Goal: Task Accomplishment & Management: Manage account settings

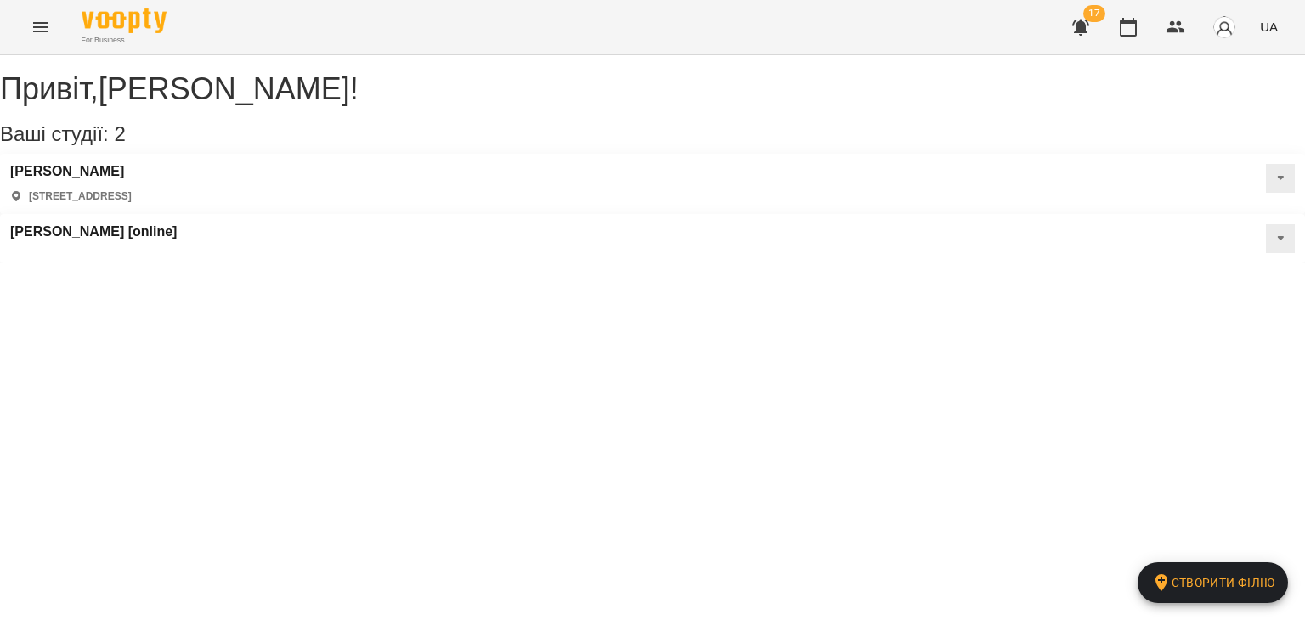
click at [1079, 36] on icon "button" at bounding box center [1081, 27] width 20 height 20
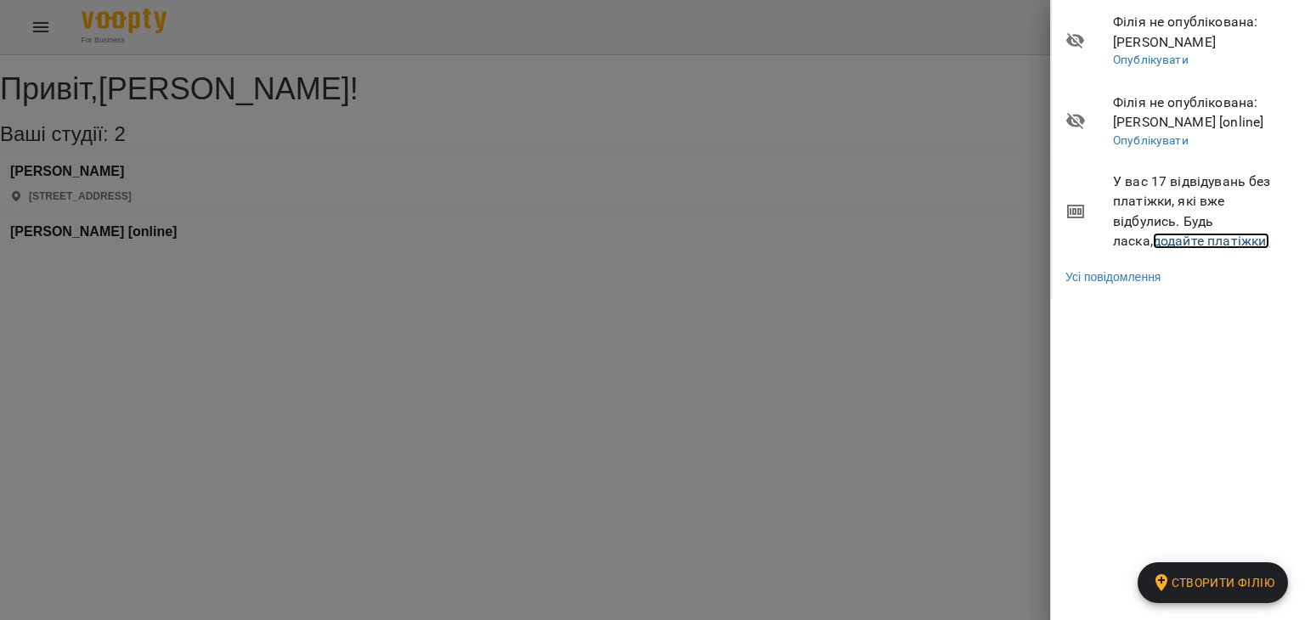
click at [1153, 242] on link "додайте платіжки!" at bounding box center [1211, 241] width 117 height 16
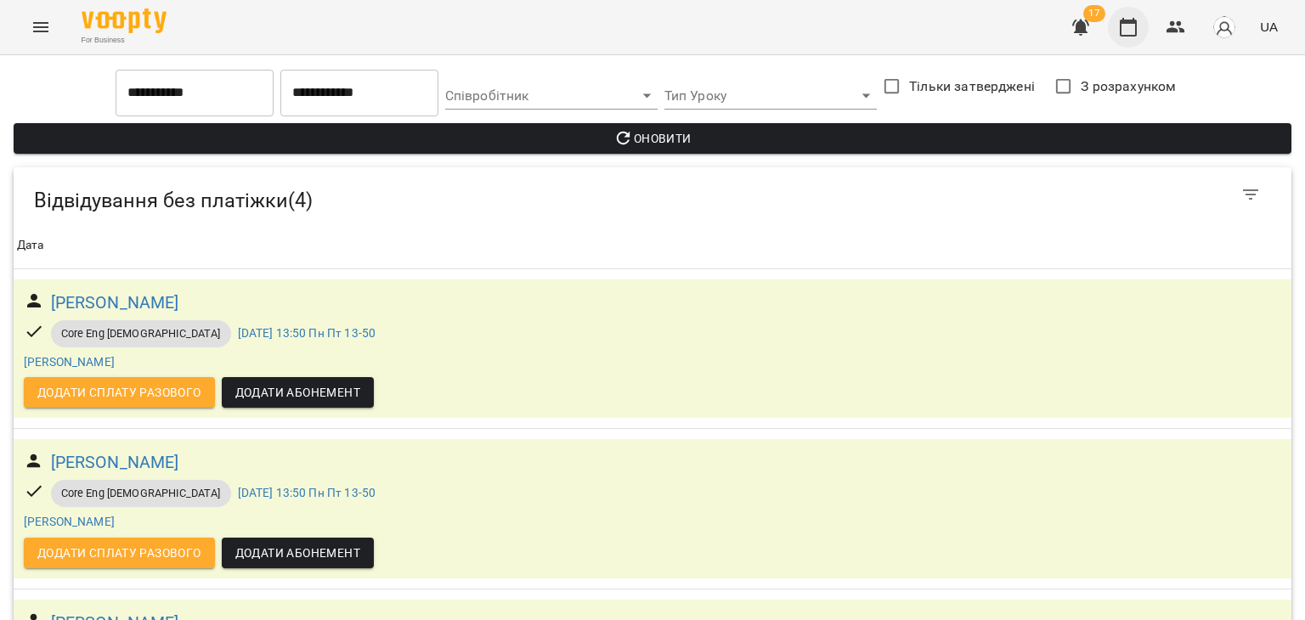
click at [1130, 25] on icon "button" at bounding box center [1128, 27] width 20 height 20
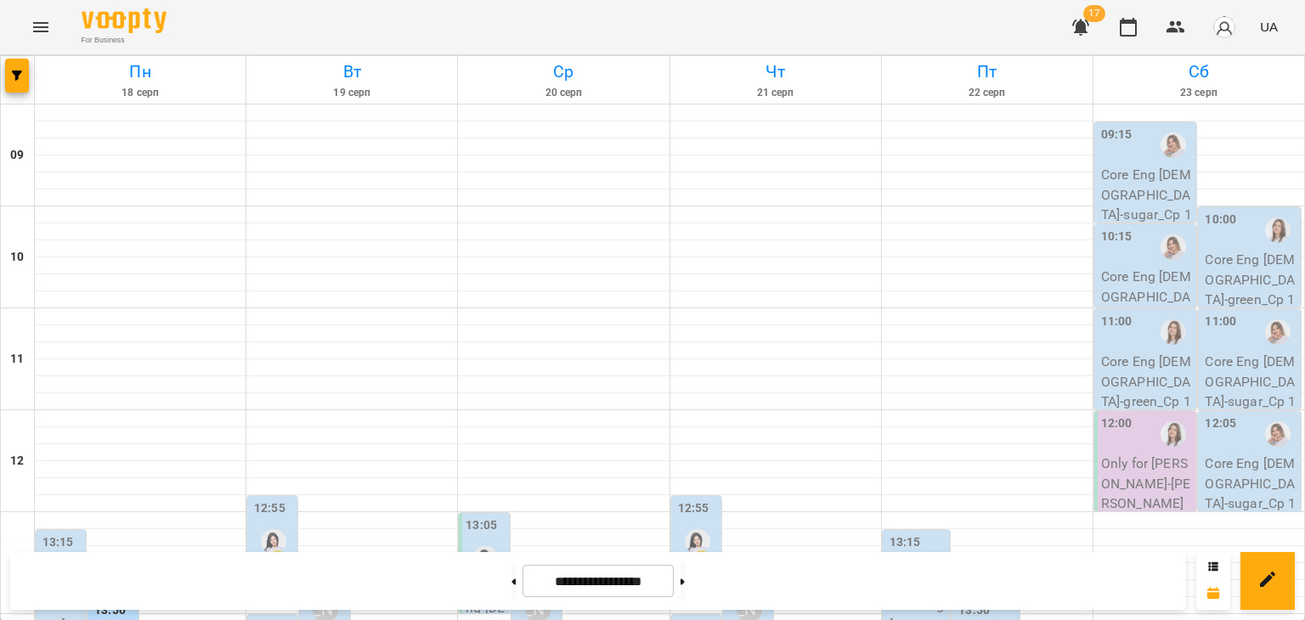
scroll to position [425, 0]
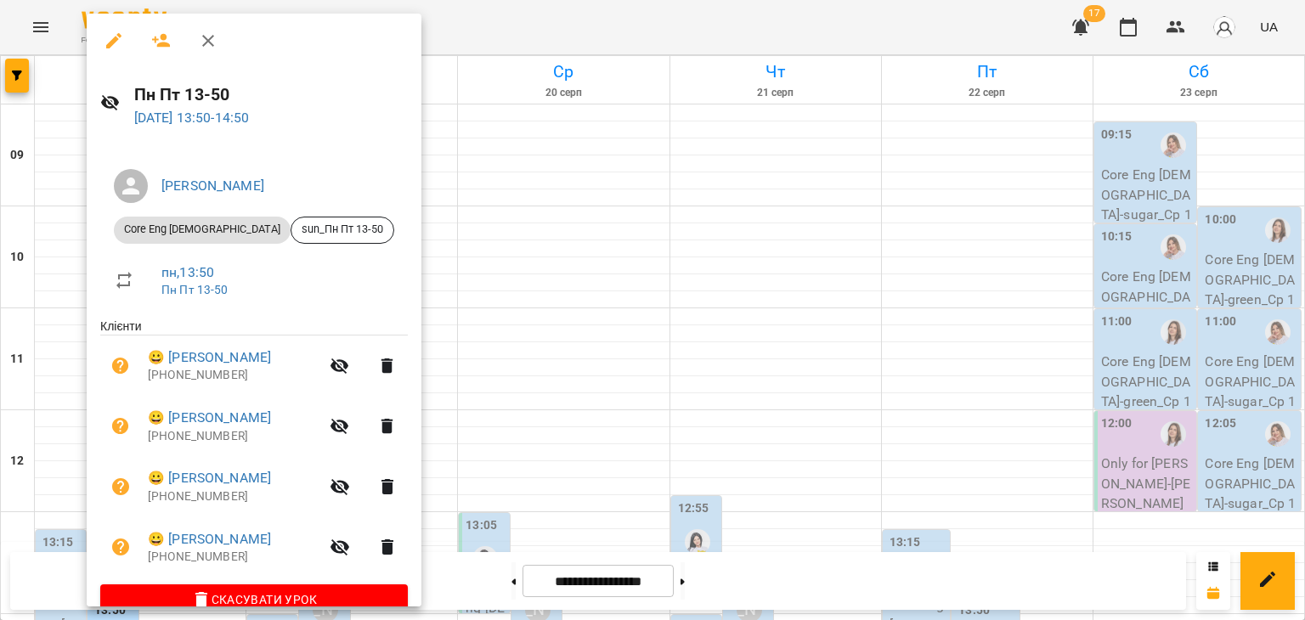
click at [581, 212] on div at bounding box center [652, 310] width 1305 height 620
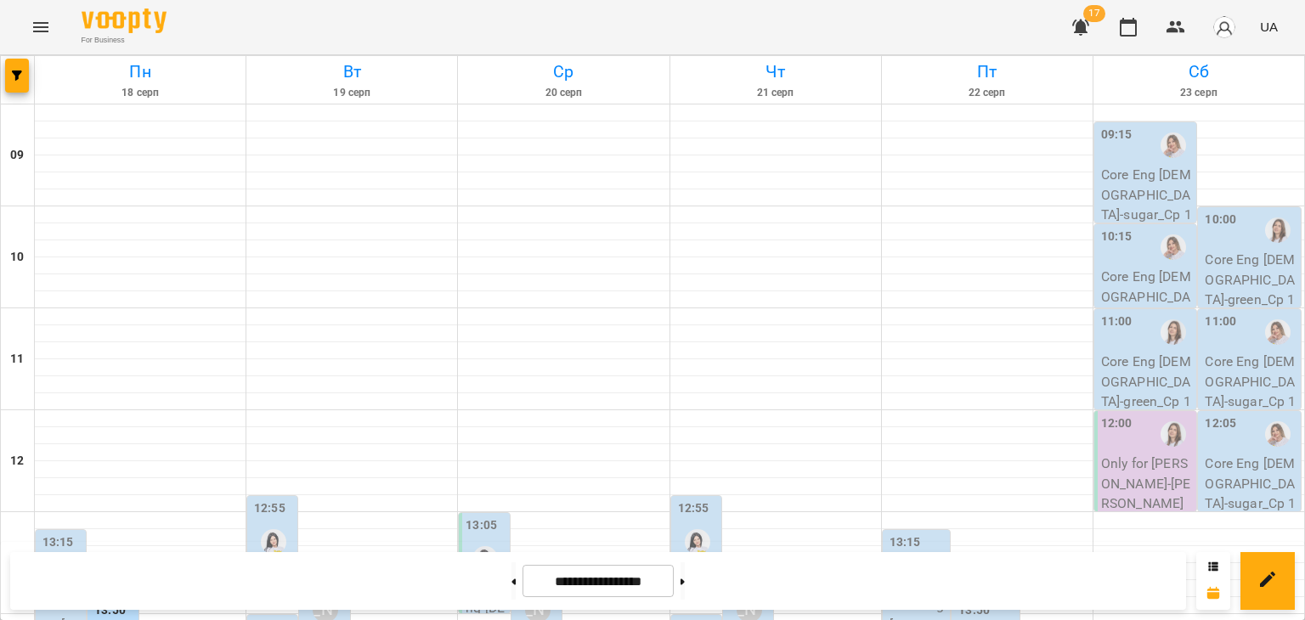
scroll to position [0, 0]
click at [48, 38] on button "Menu" at bounding box center [40, 27] width 41 height 41
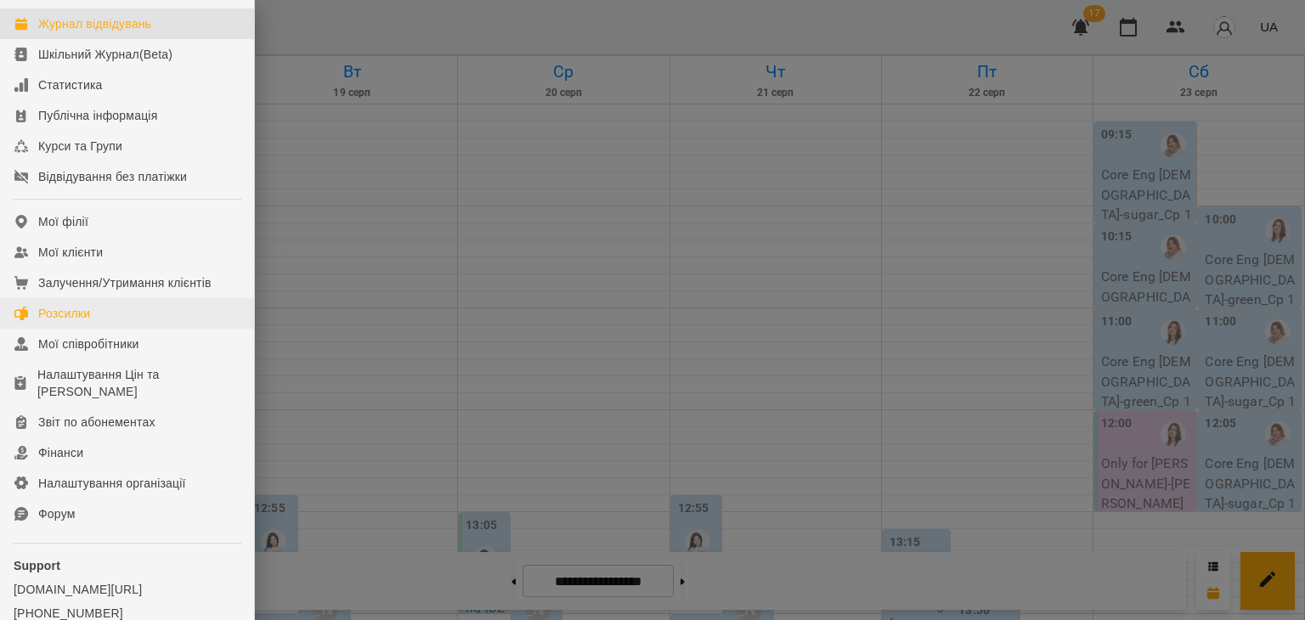
scroll to position [164, 0]
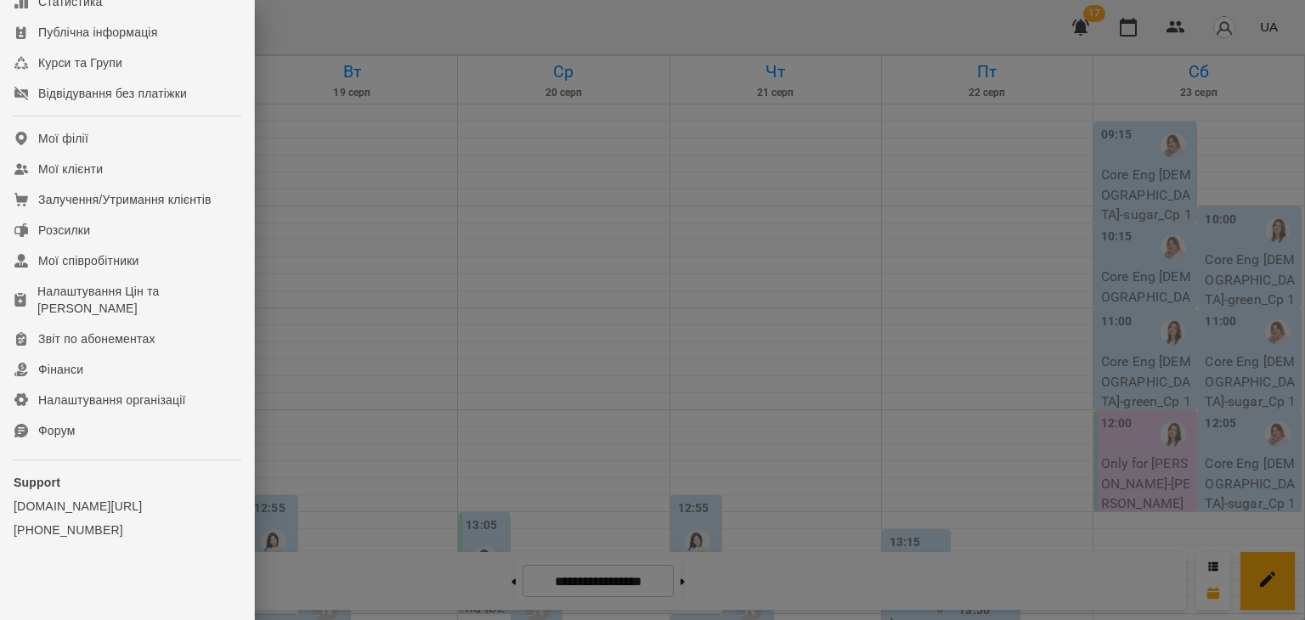
click at [544, 269] on div at bounding box center [652, 310] width 1305 height 620
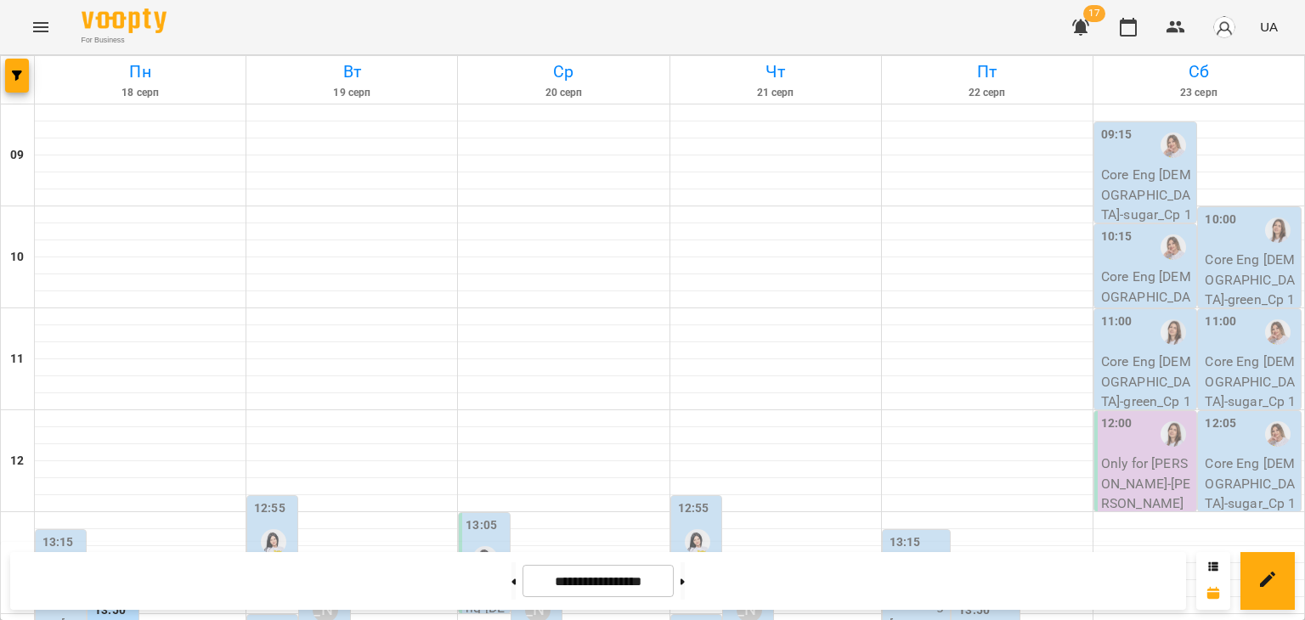
scroll to position [0, 0]
click at [31, 30] on icon "Menu" at bounding box center [41, 27] width 20 height 20
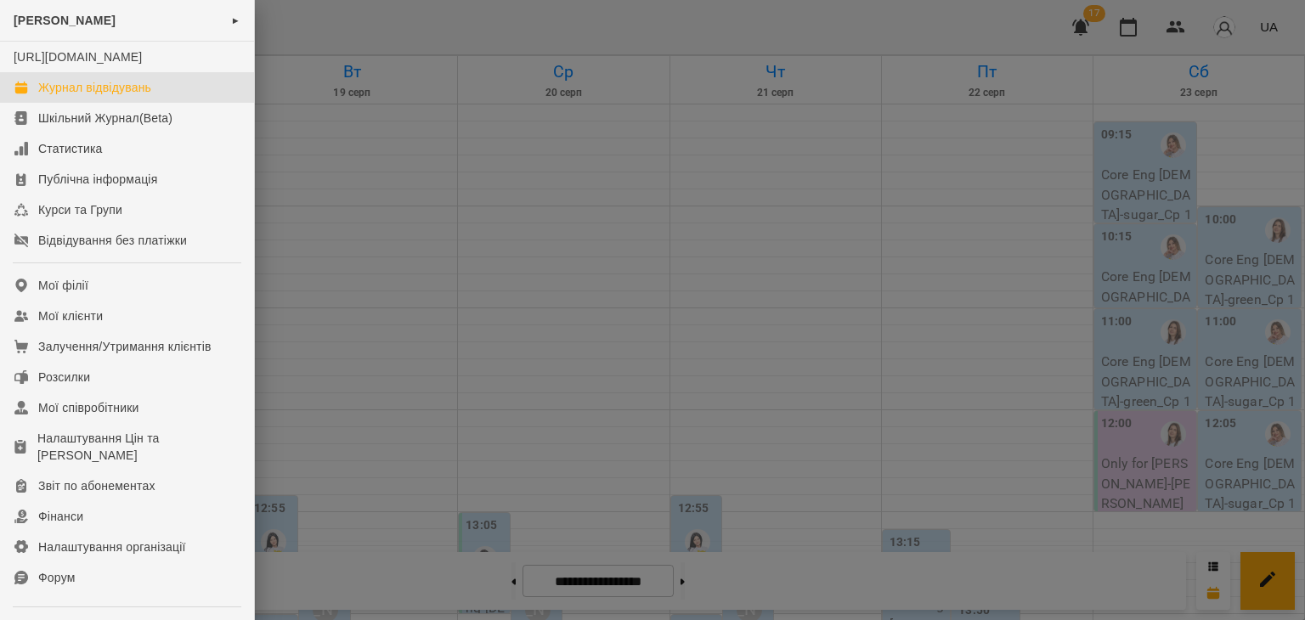
click at [826, 167] on div at bounding box center [652, 310] width 1305 height 620
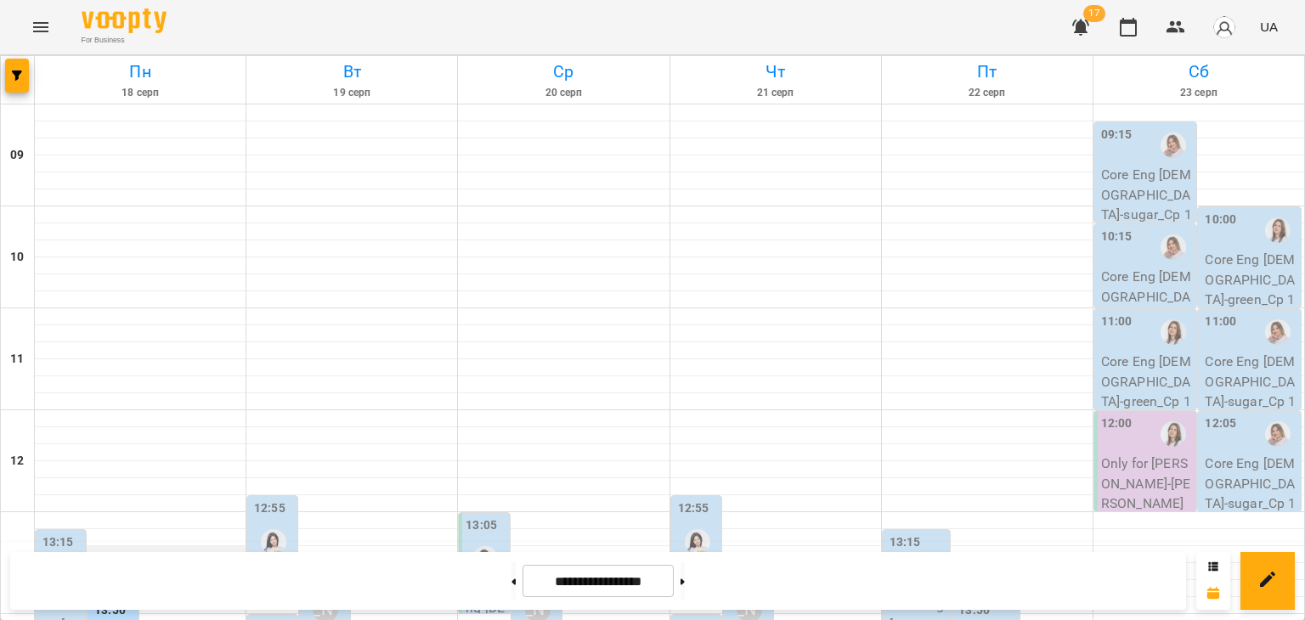
scroll to position [255, 0]
click at [62, 563] on div "[PERSON_NAME]" at bounding box center [61, 575] width 25 height 25
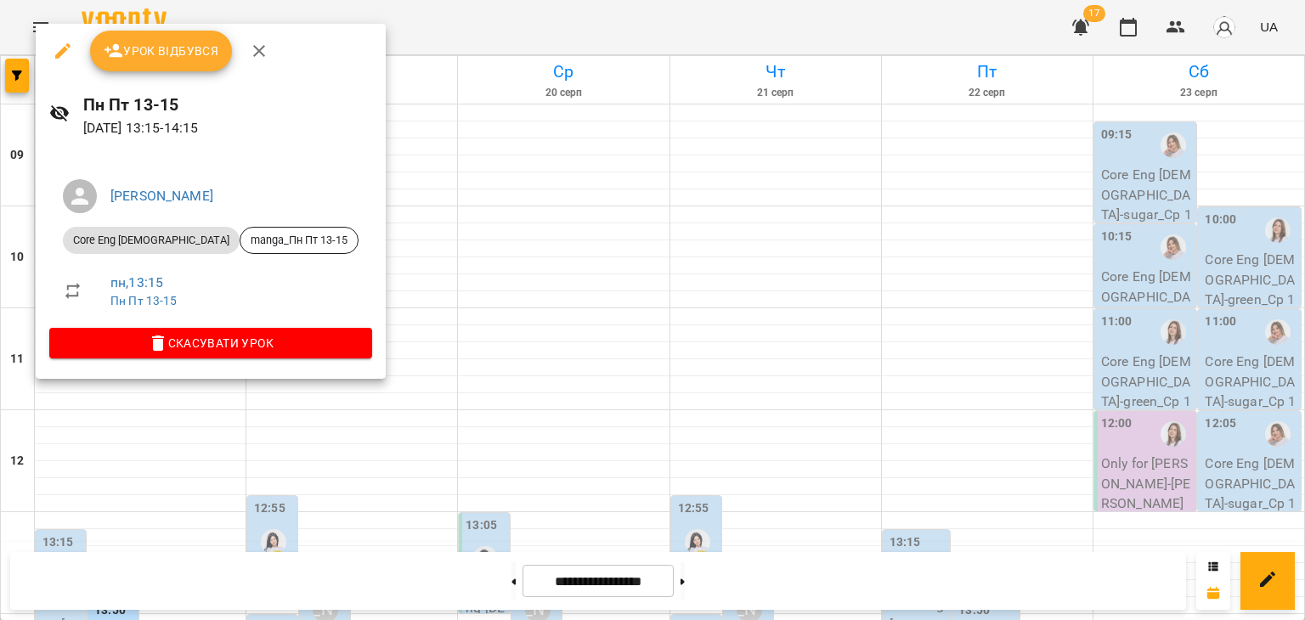
click at [564, 217] on div at bounding box center [652, 310] width 1305 height 620
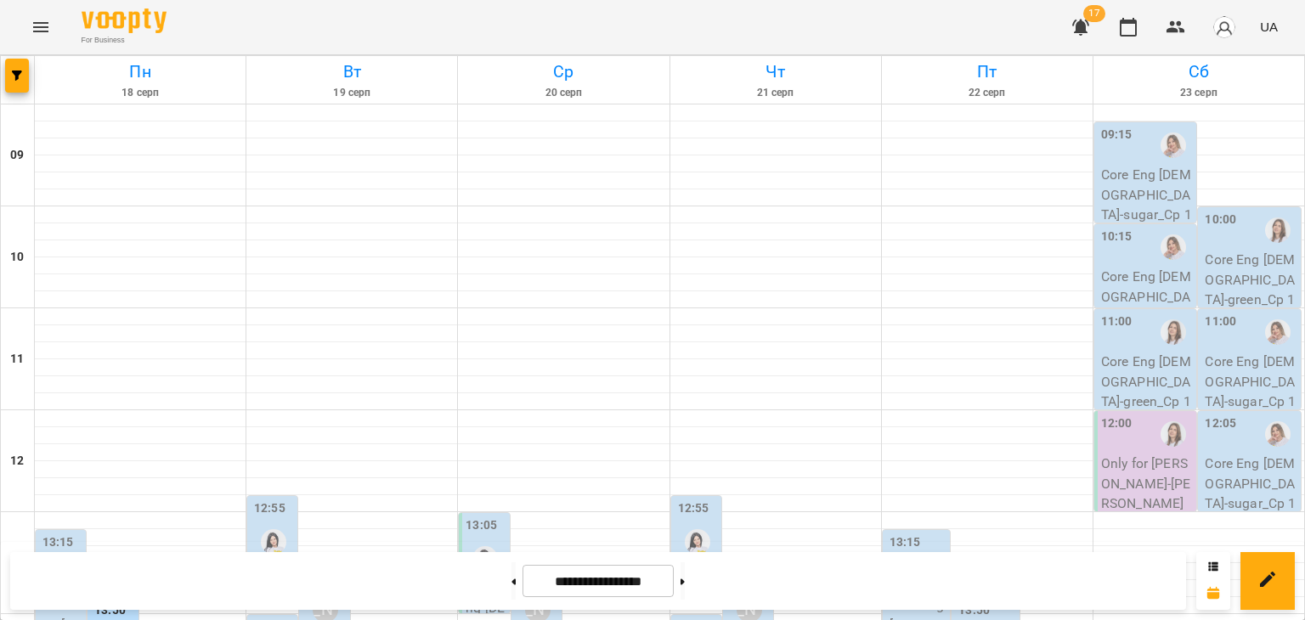
click at [51, 534] on div "13:15" at bounding box center [57, 545] width 31 height 23
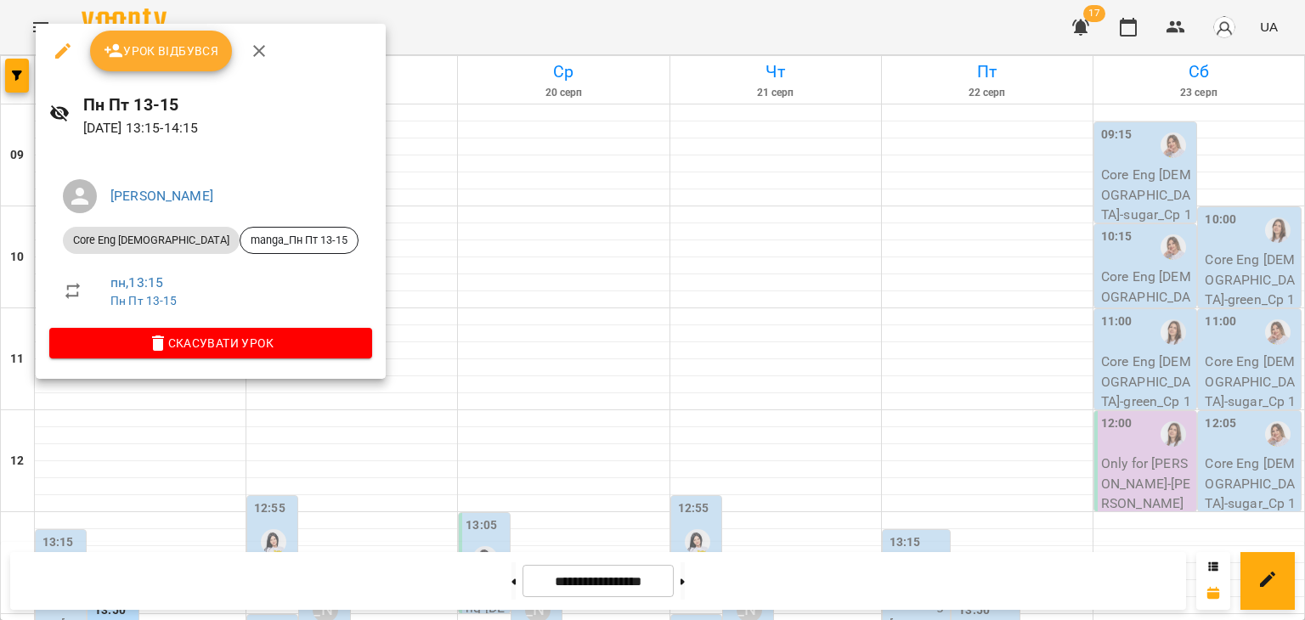
click at [467, 42] on div at bounding box center [652, 310] width 1305 height 620
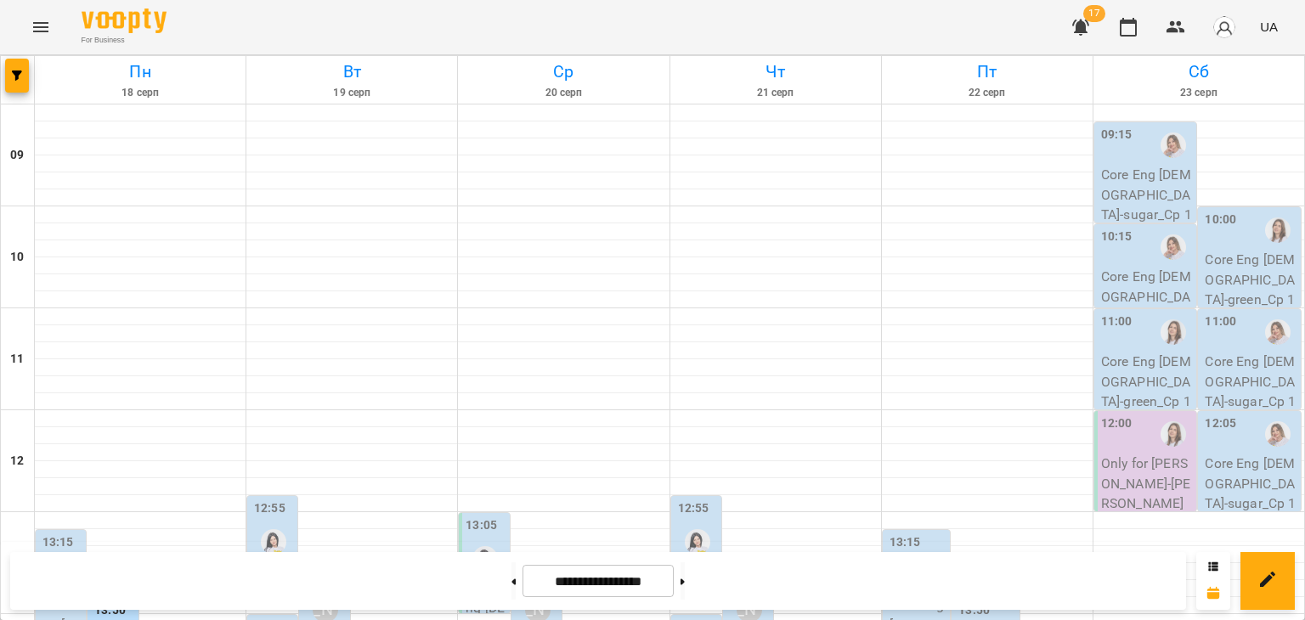
scroll to position [0, 0]
click at [36, 28] on icon "Menu" at bounding box center [41, 27] width 20 height 20
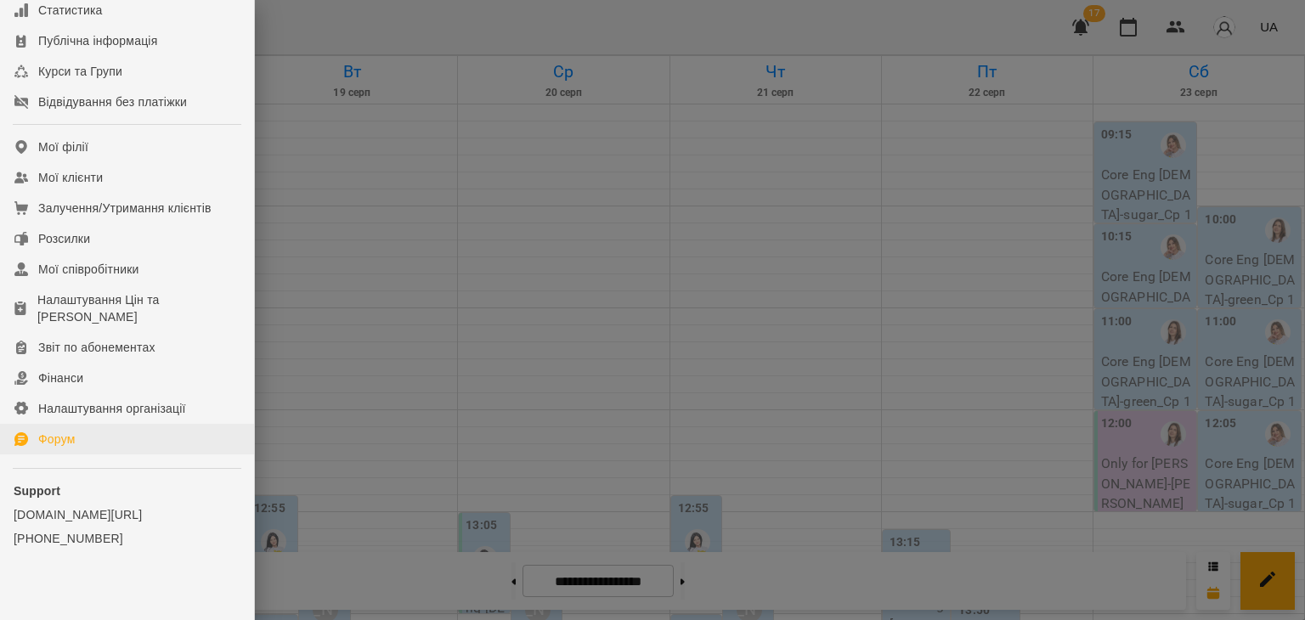
scroll to position [164, 0]
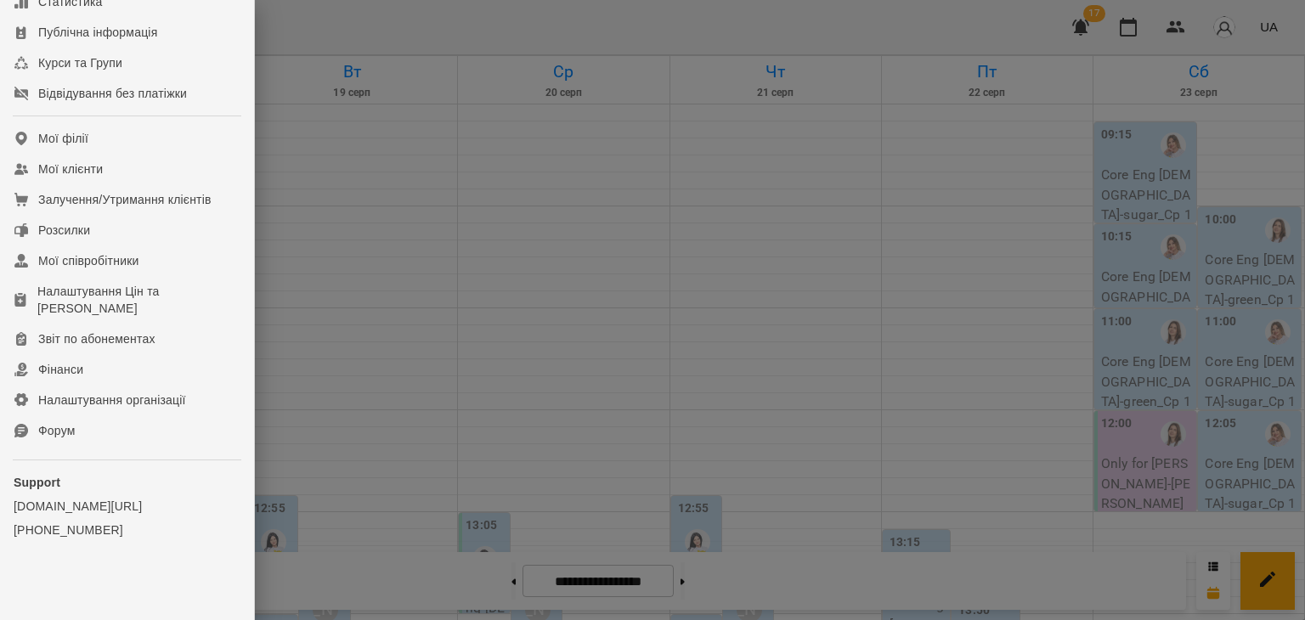
click at [486, 268] on div at bounding box center [652, 310] width 1305 height 620
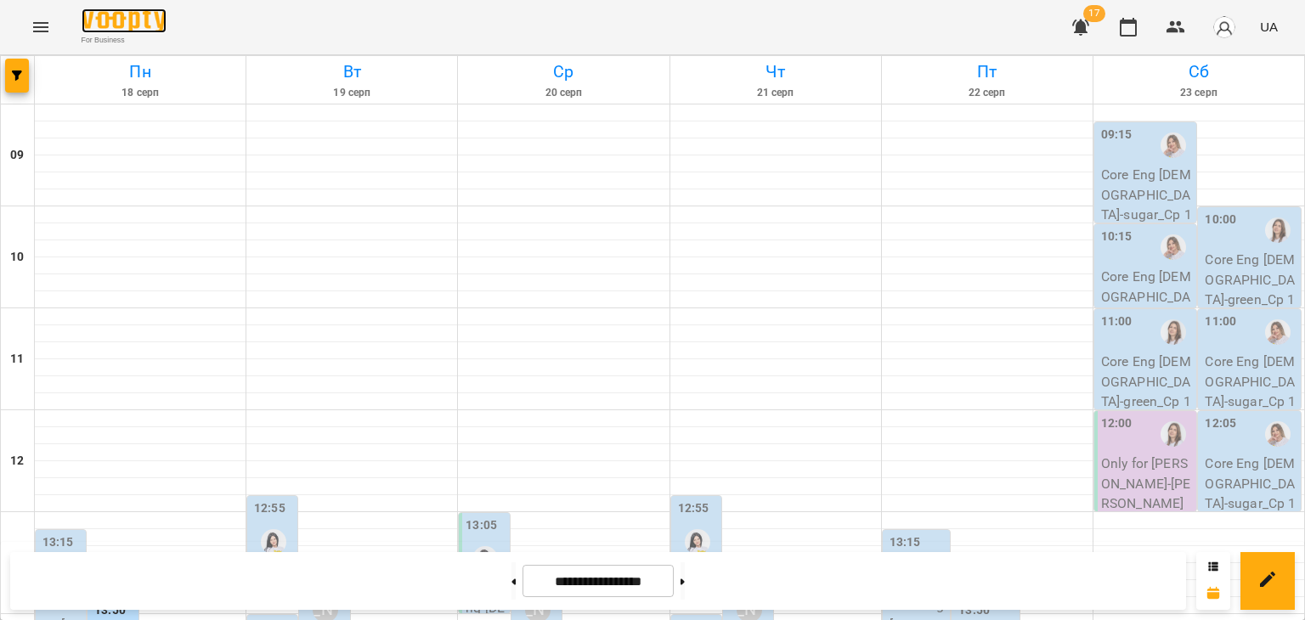
click at [82, 16] on img at bounding box center [124, 20] width 85 height 25
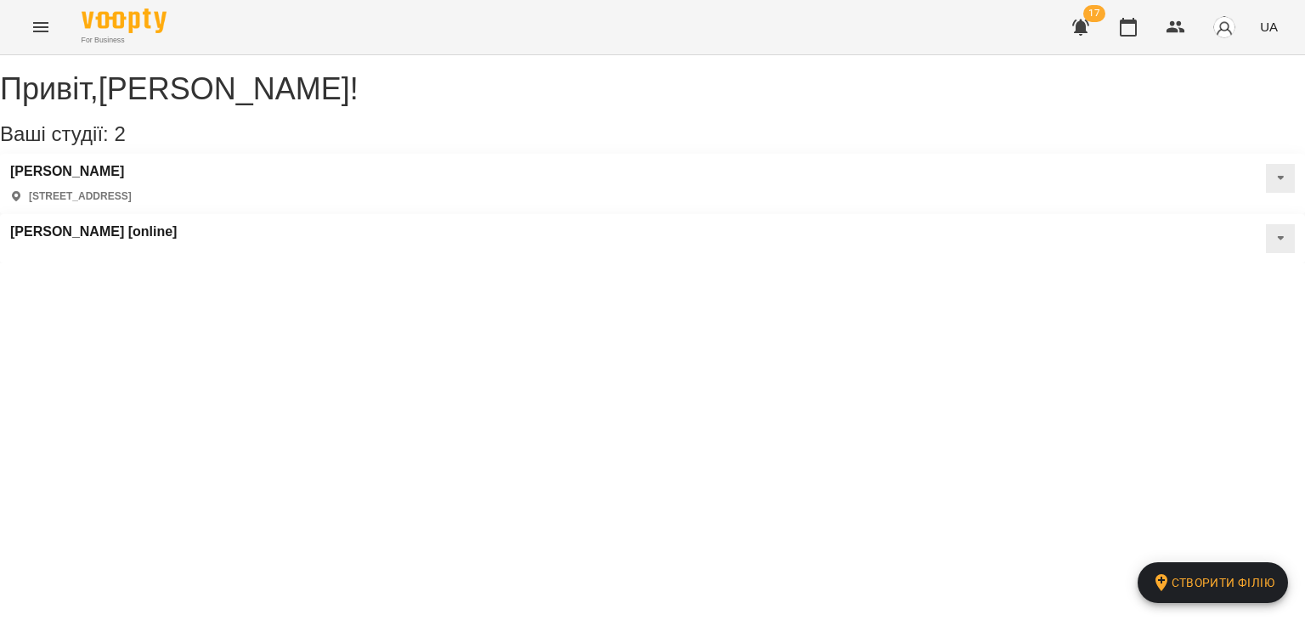
click at [58, 31] on button "Menu" at bounding box center [40, 27] width 41 height 41
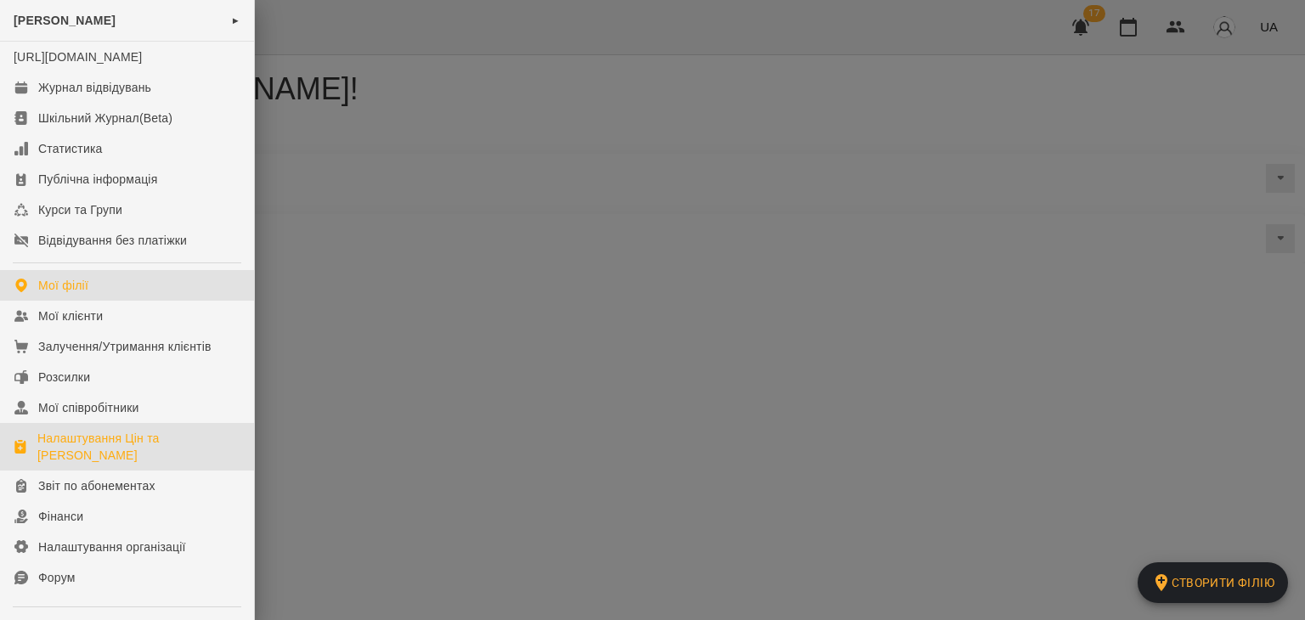
click at [102, 455] on div "Налаштування Цін та Абонементів" at bounding box center [138, 447] width 203 height 34
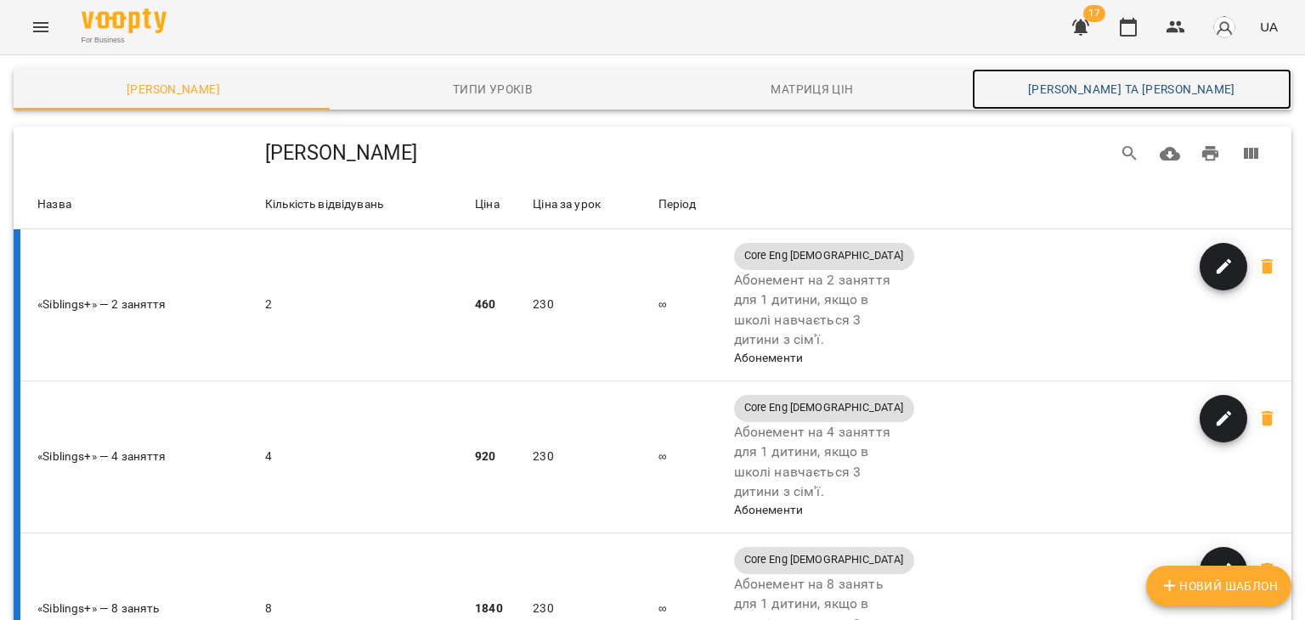
click at [1092, 86] on span "Каси та Онлайн Сплати" at bounding box center [1131, 89] width 299 height 20
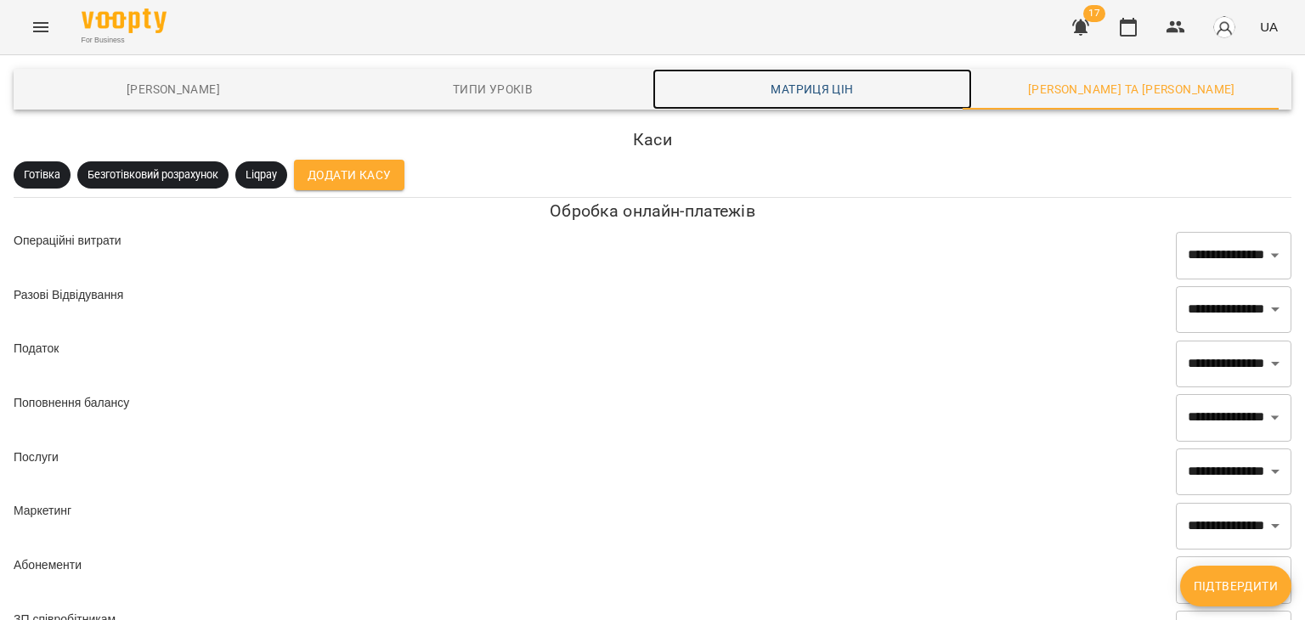
click at [829, 88] on span "Матриця цін" at bounding box center [812, 89] width 299 height 20
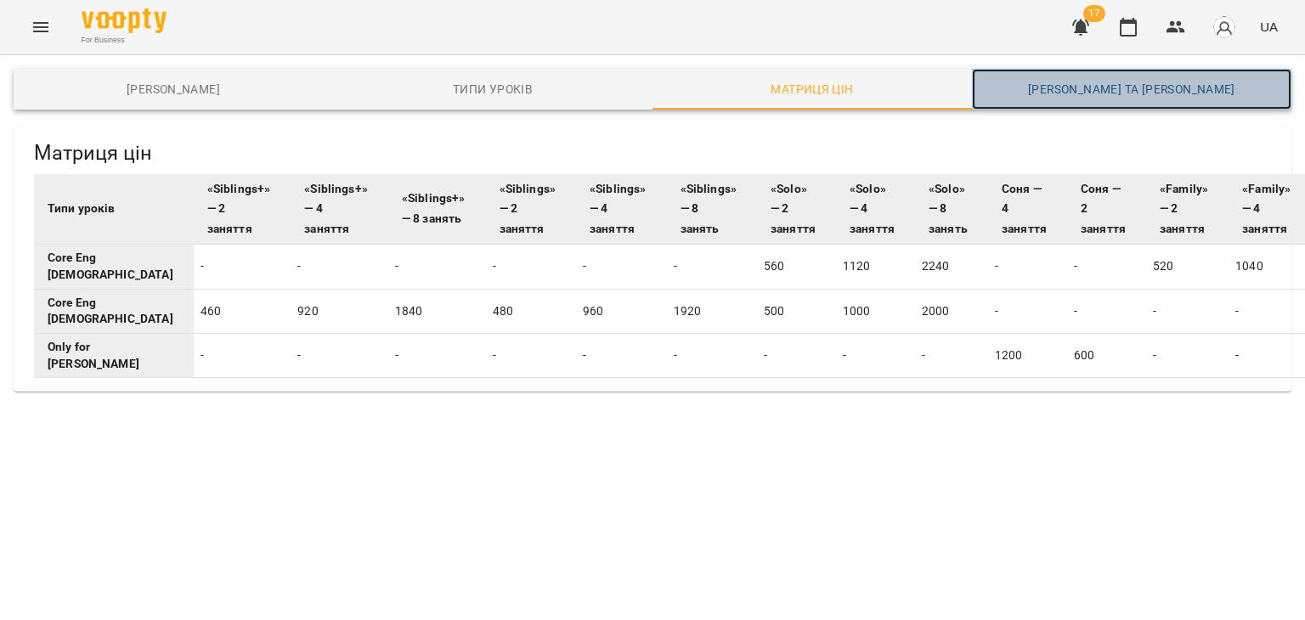
click at [1094, 82] on span "Каси та Онлайн Сплати" at bounding box center [1131, 89] width 299 height 20
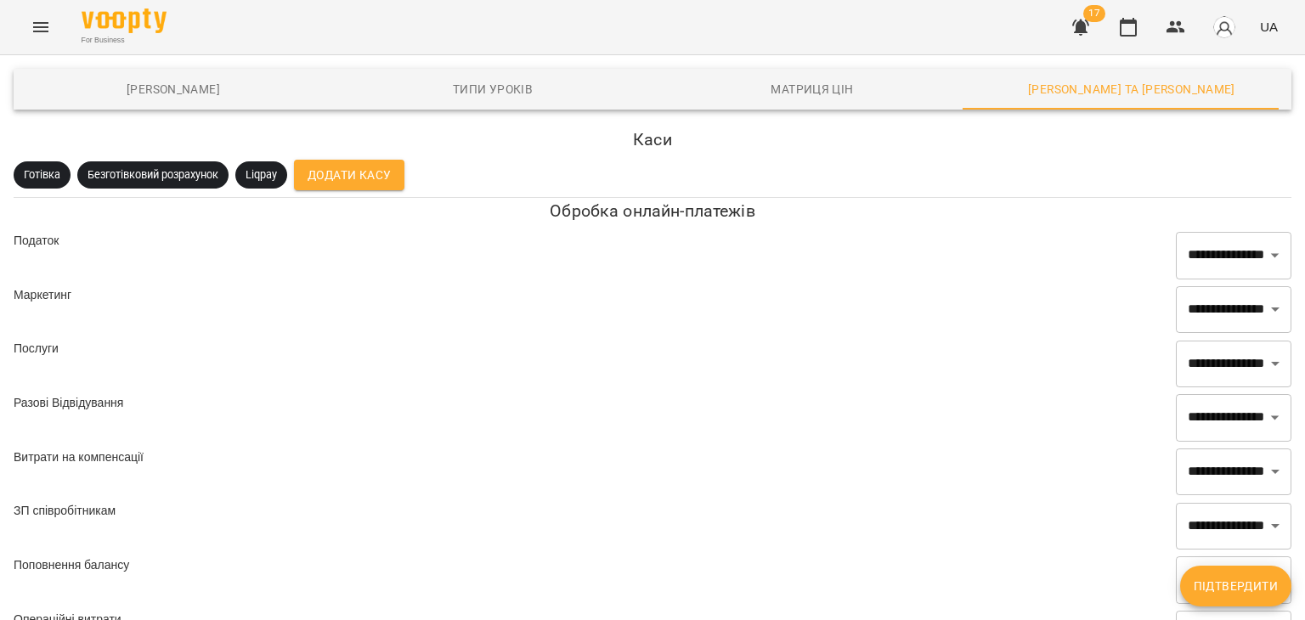
scroll to position [105, 0]
click at [1224, 286] on select "**********" at bounding box center [1234, 310] width 116 height 48
click at [1021, 286] on div "**********" at bounding box center [653, 310] width 1278 height 48
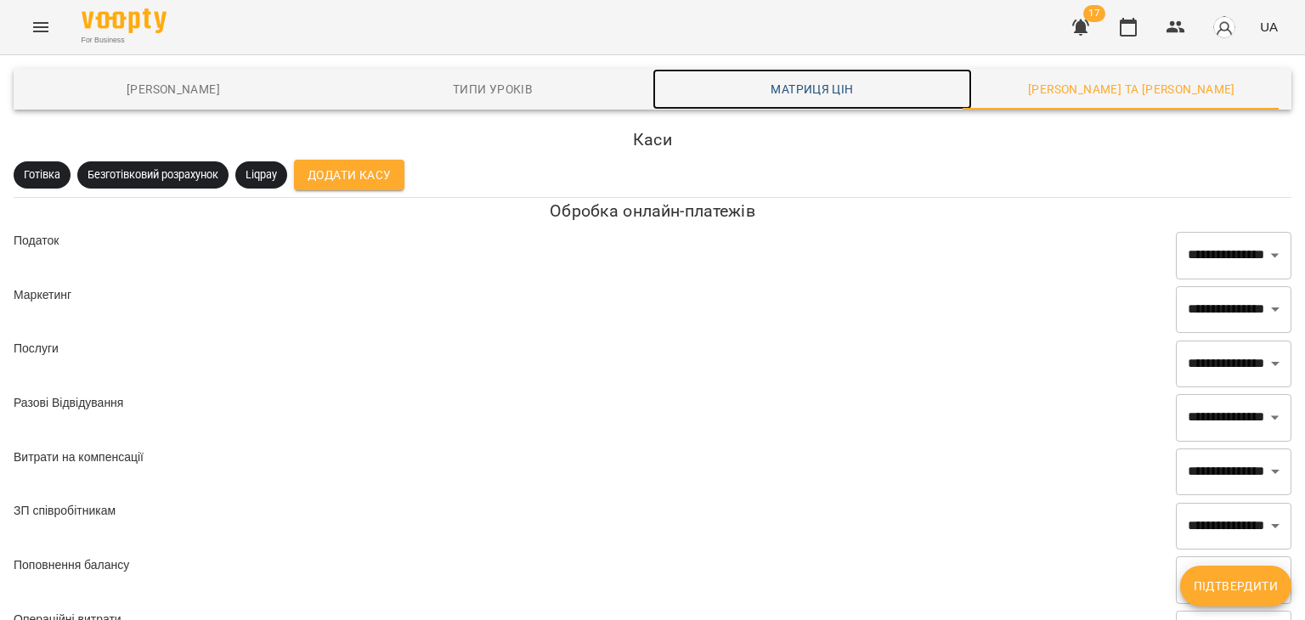
click at [762, 89] on span "Матриця цін" at bounding box center [812, 89] width 299 height 20
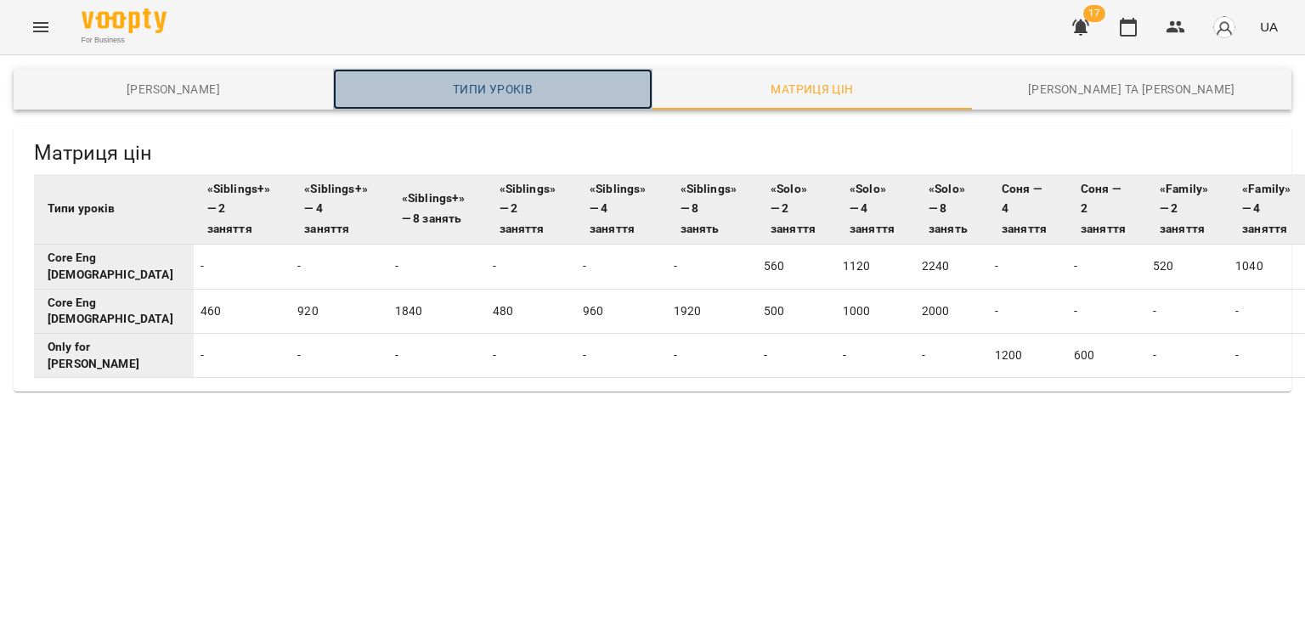
click at [500, 88] on span "Типи уроків" at bounding box center [492, 89] width 299 height 20
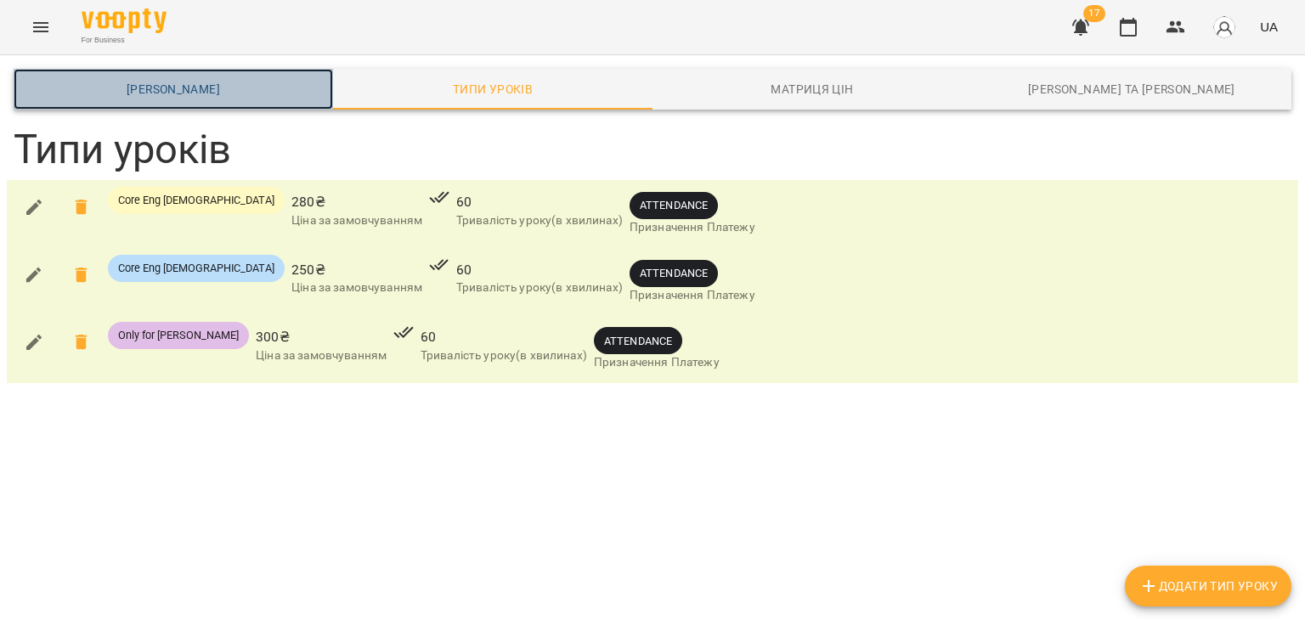
click at [207, 93] on span "Шаблони Абонементів" at bounding box center [173, 89] width 299 height 20
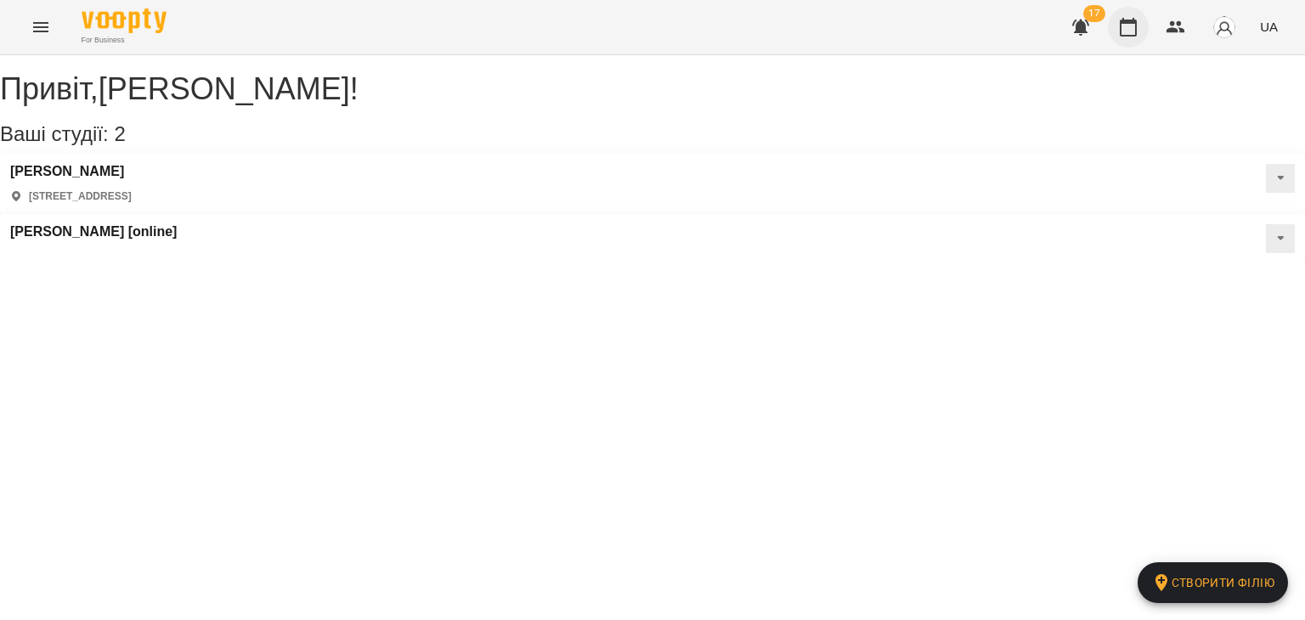
click at [1115, 35] on button "button" at bounding box center [1128, 27] width 41 height 41
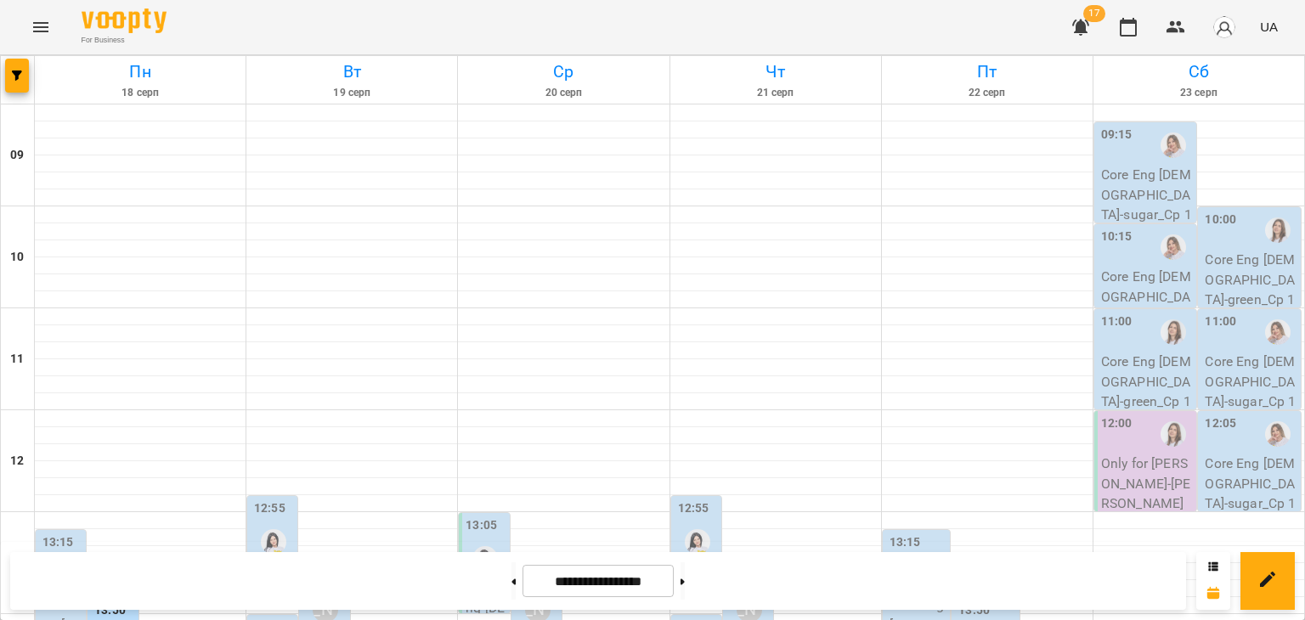
scroll to position [425, 0]
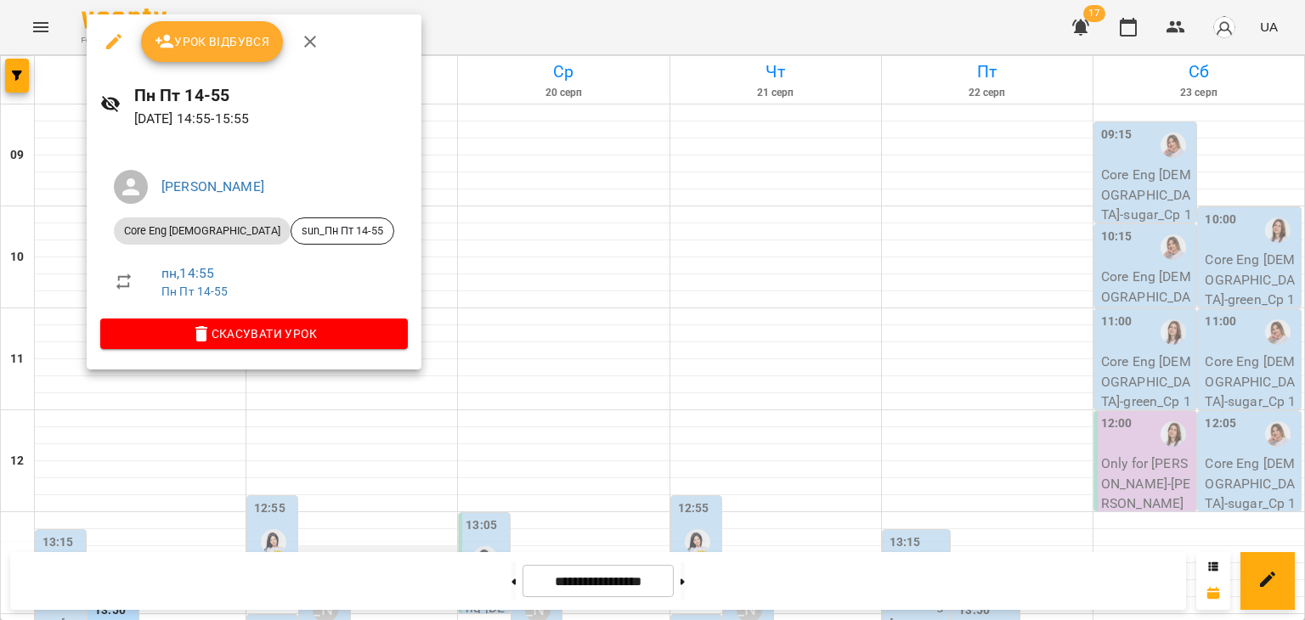
drag, startPoint x: 439, startPoint y: 127, endPoint x: 425, endPoint y: 133, distance: 15.2
click at [439, 127] on div at bounding box center [652, 310] width 1305 height 620
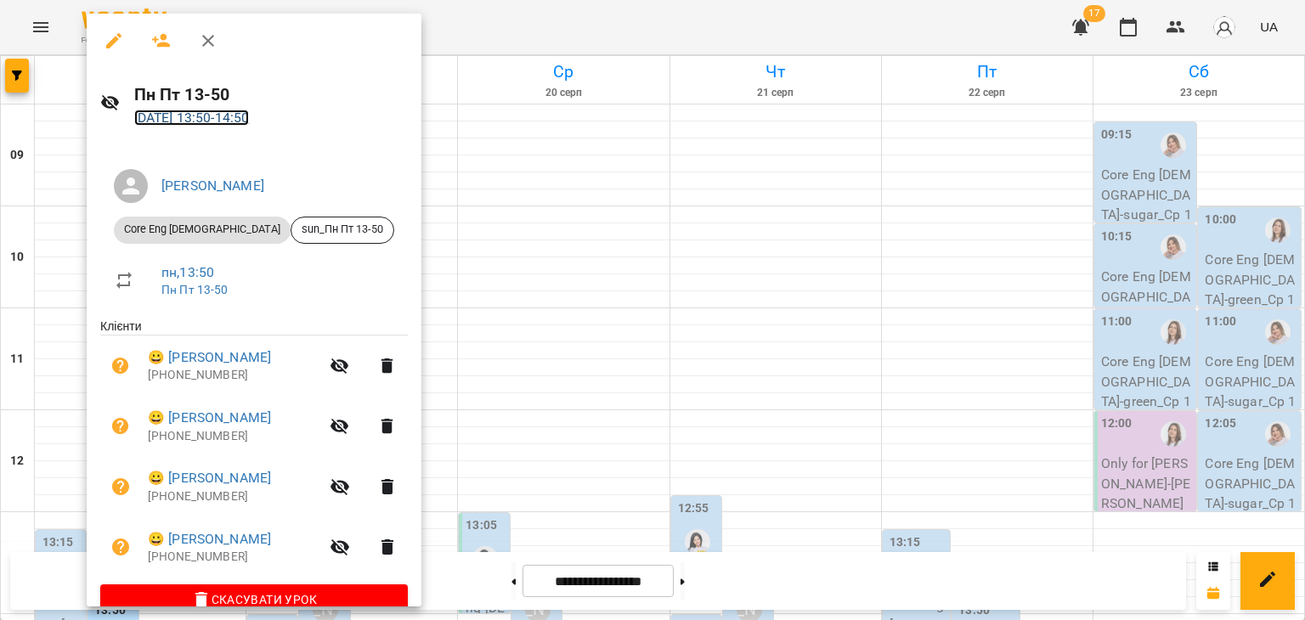
click at [234, 118] on link "[DATE] 13:50 - 14:50" at bounding box center [192, 118] width 116 height 16
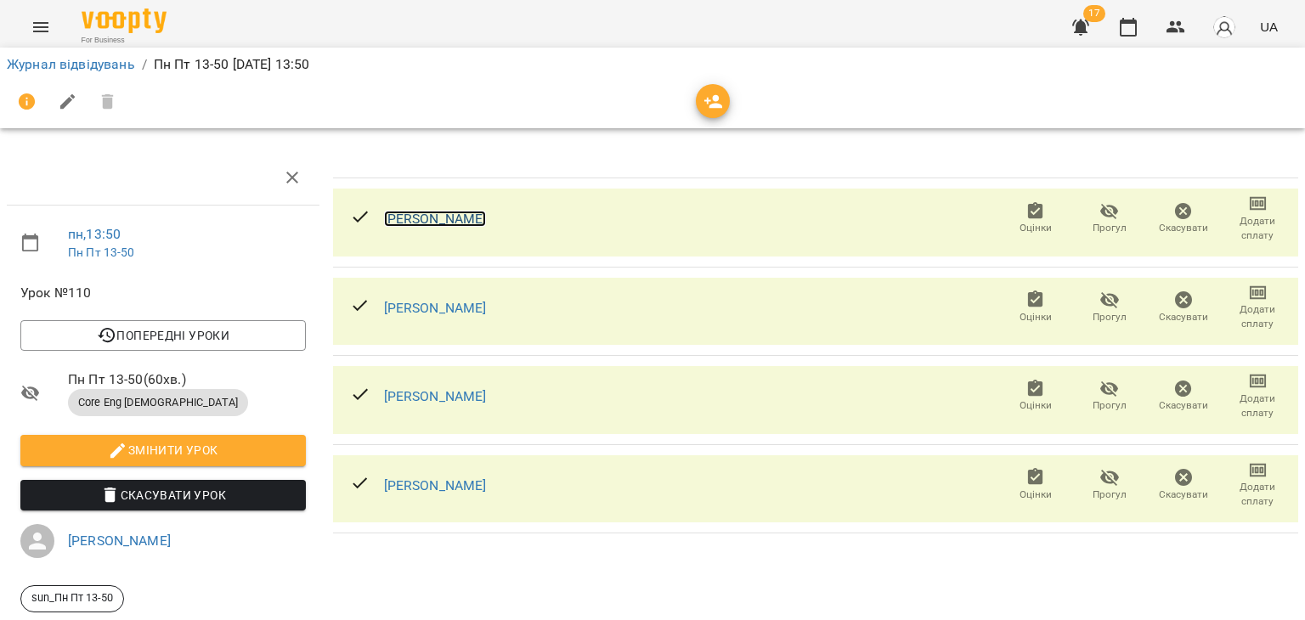
click at [487, 217] on link "[PERSON_NAME]" at bounding box center [435, 219] width 103 height 16
click at [85, 63] on link "Журнал відвідувань" at bounding box center [71, 64] width 128 height 16
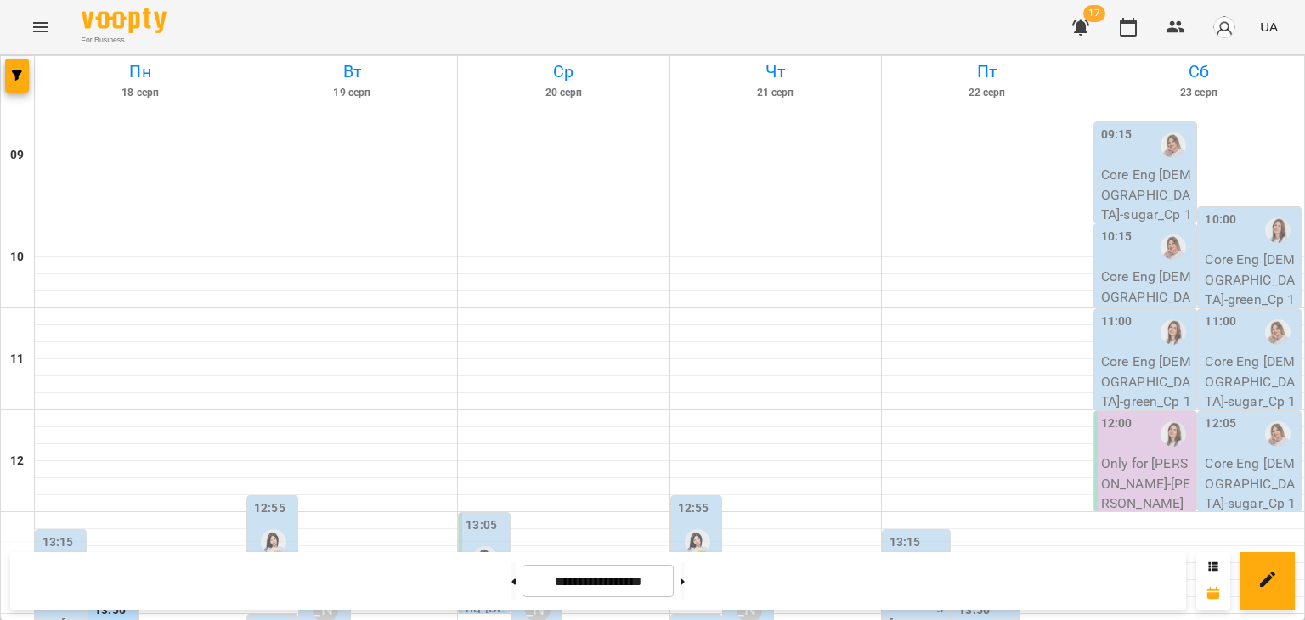
scroll to position [425, 0]
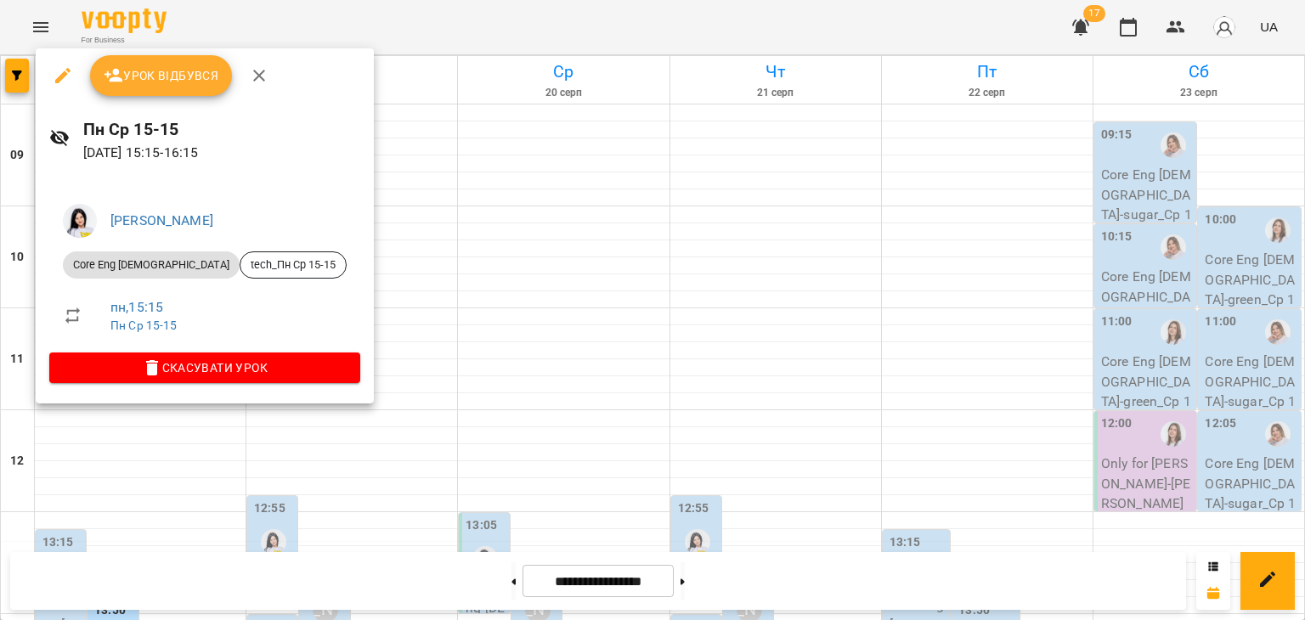
click at [428, 209] on div at bounding box center [652, 310] width 1305 height 620
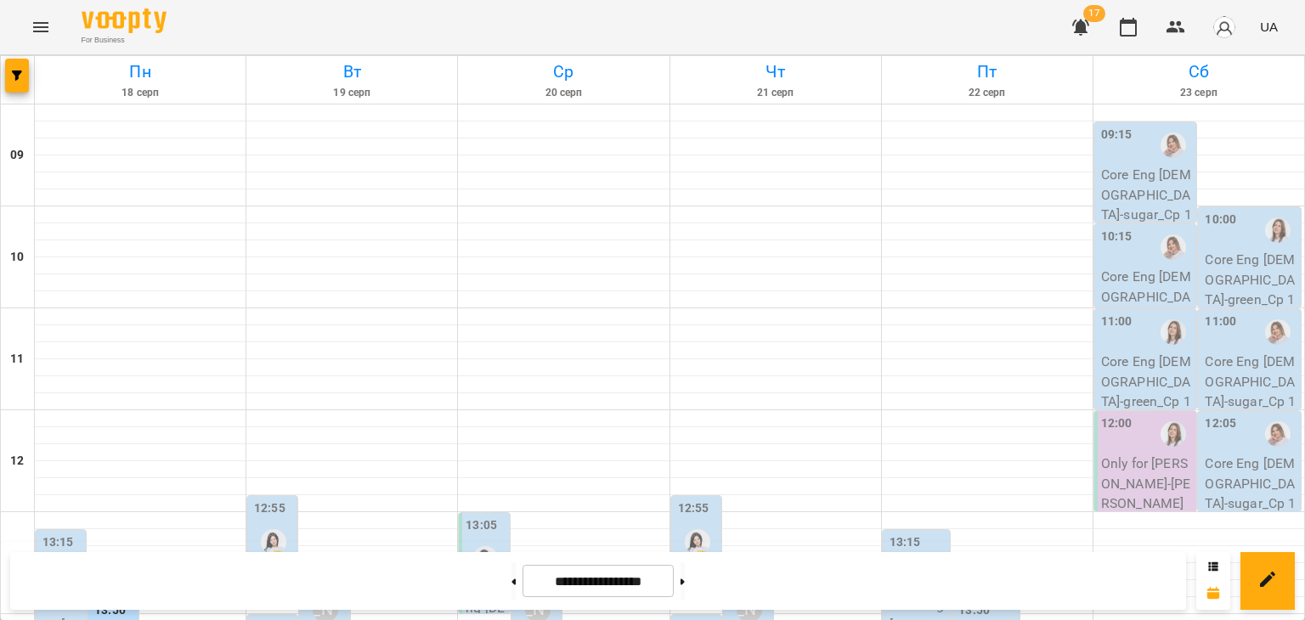
scroll to position [510, 0]
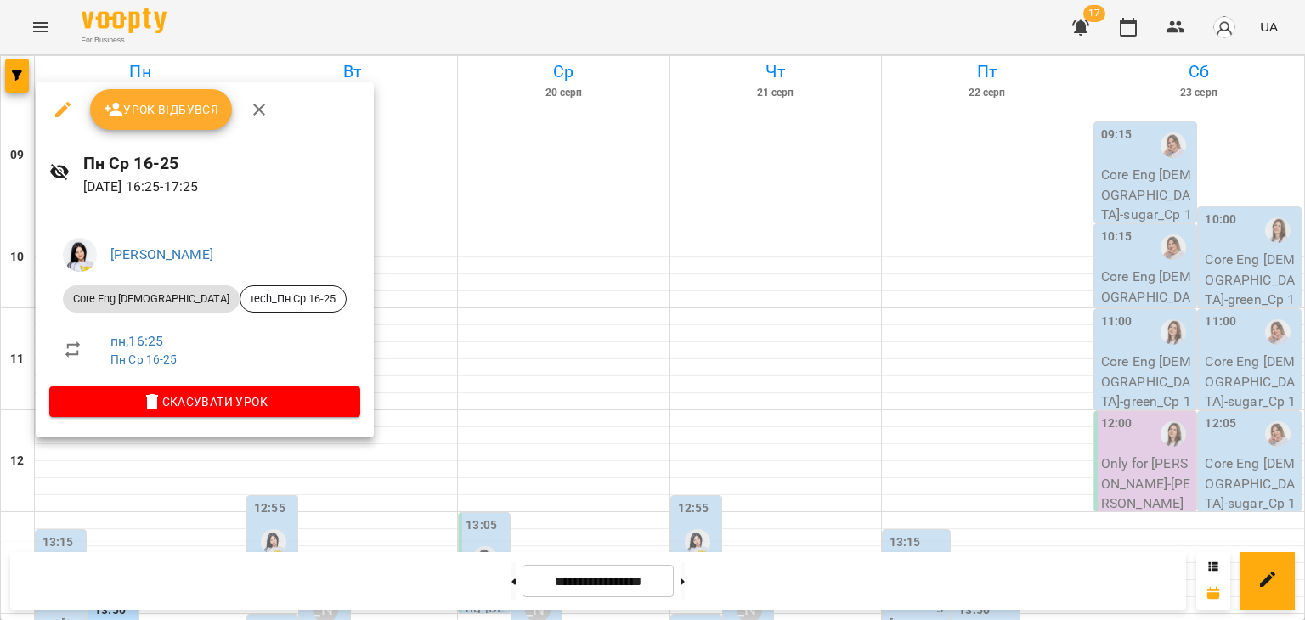
click at [216, 476] on div at bounding box center [652, 310] width 1305 height 620
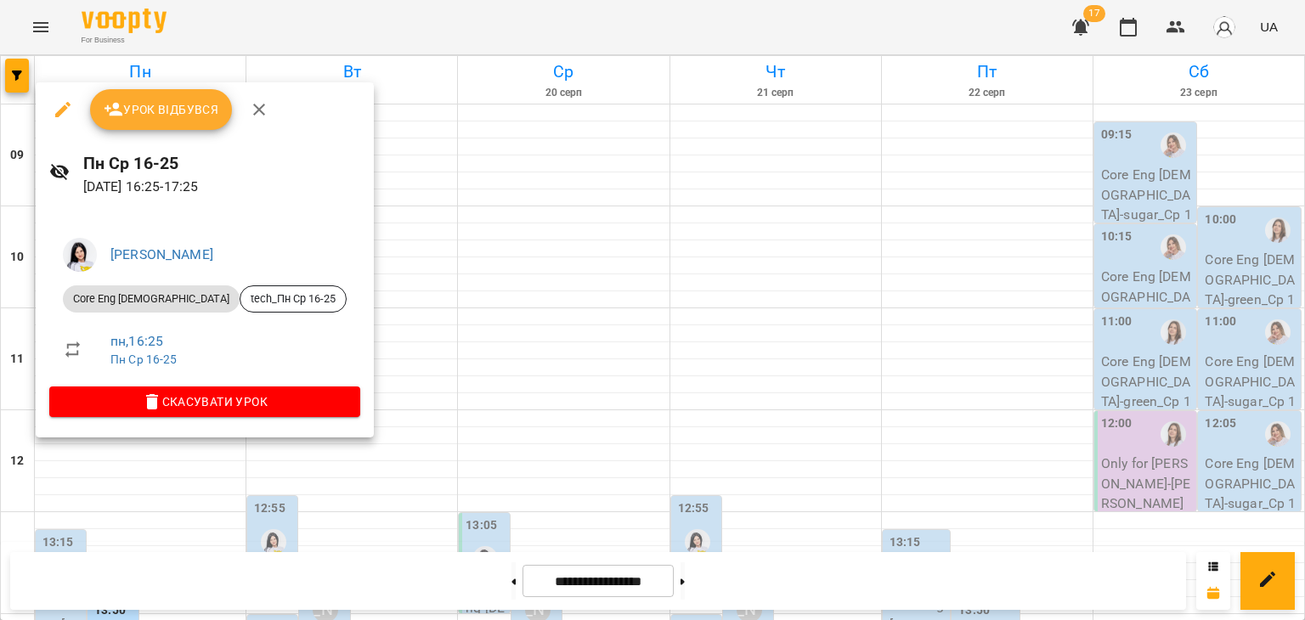
click at [360, 280] on div at bounding box center [652, 310] width 1305 height 620
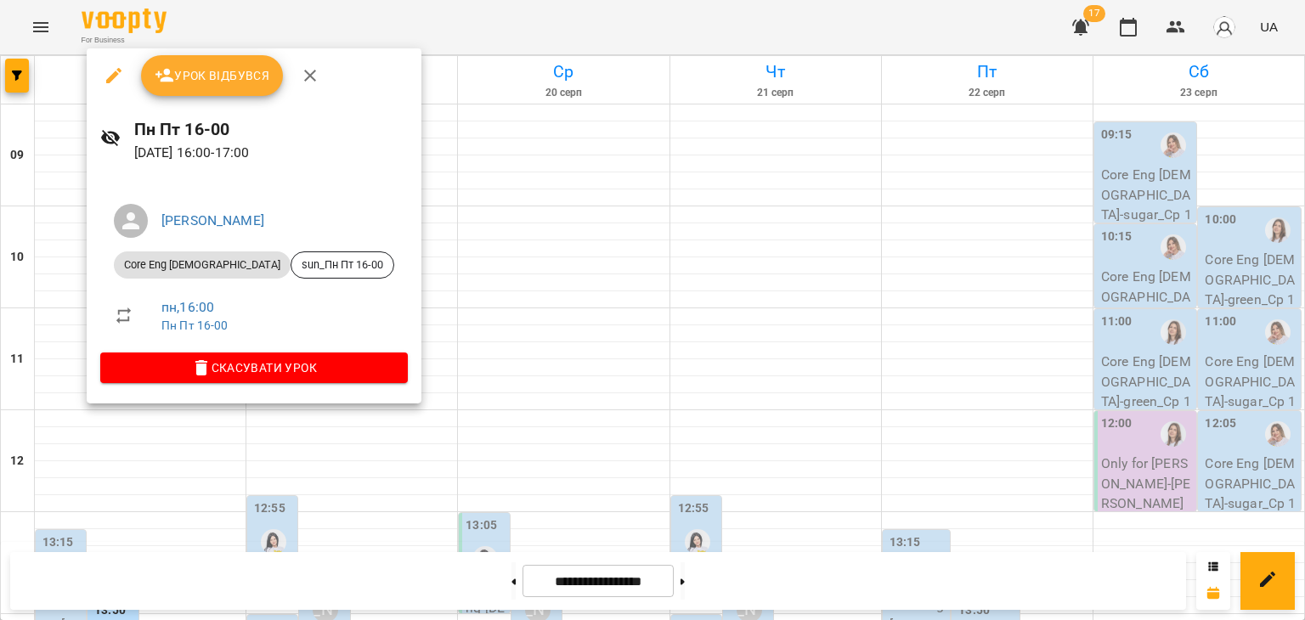
click at [263, 504] on div at bounding box center [652, 310] width 1305 height 620
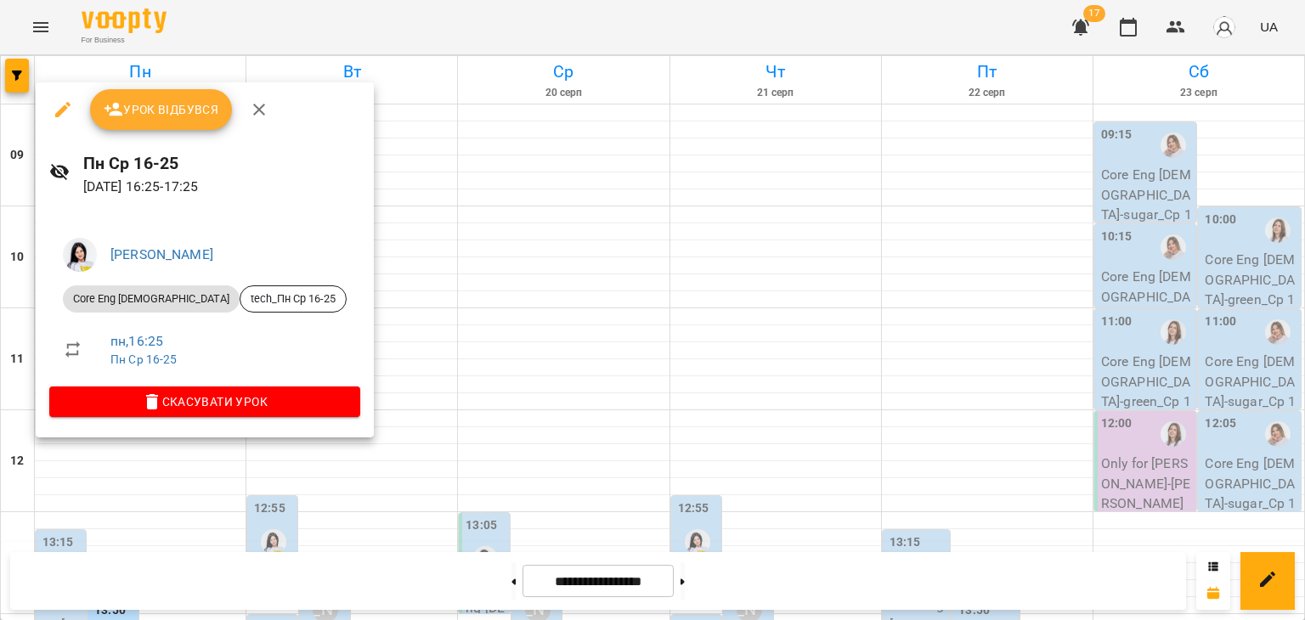
click at [371, 297] on div at bounding box center [652, 310] width 1305 height 620
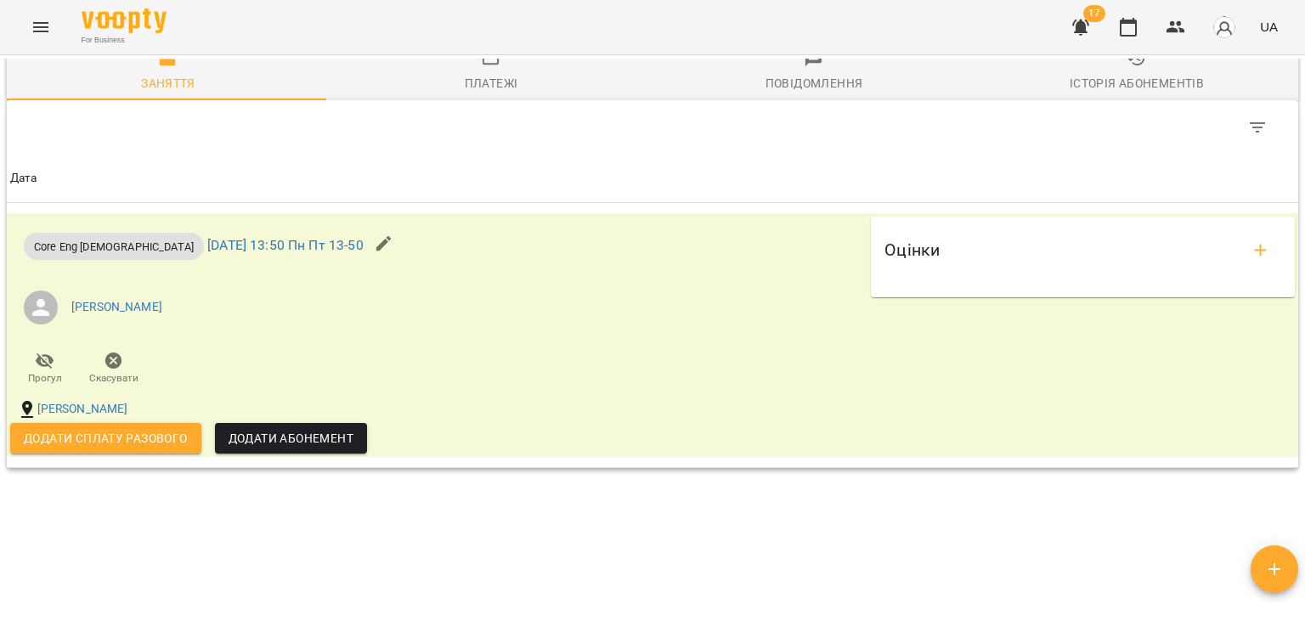
scroll to position [1489, 0]
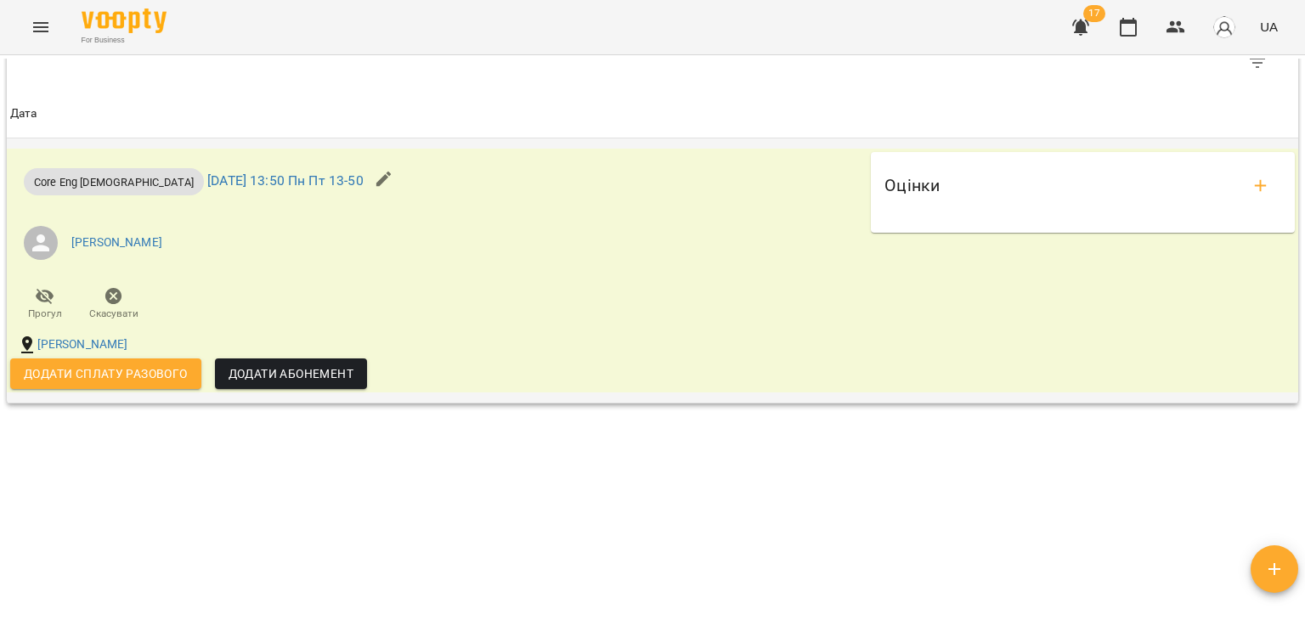
click at [1251, 184] on icon "add evaluations" at bounding box center [1261, 186] width 20 height 20
click at [33, 18] on icon "Menu" at bounding box center [41, 27] width 20 height 20
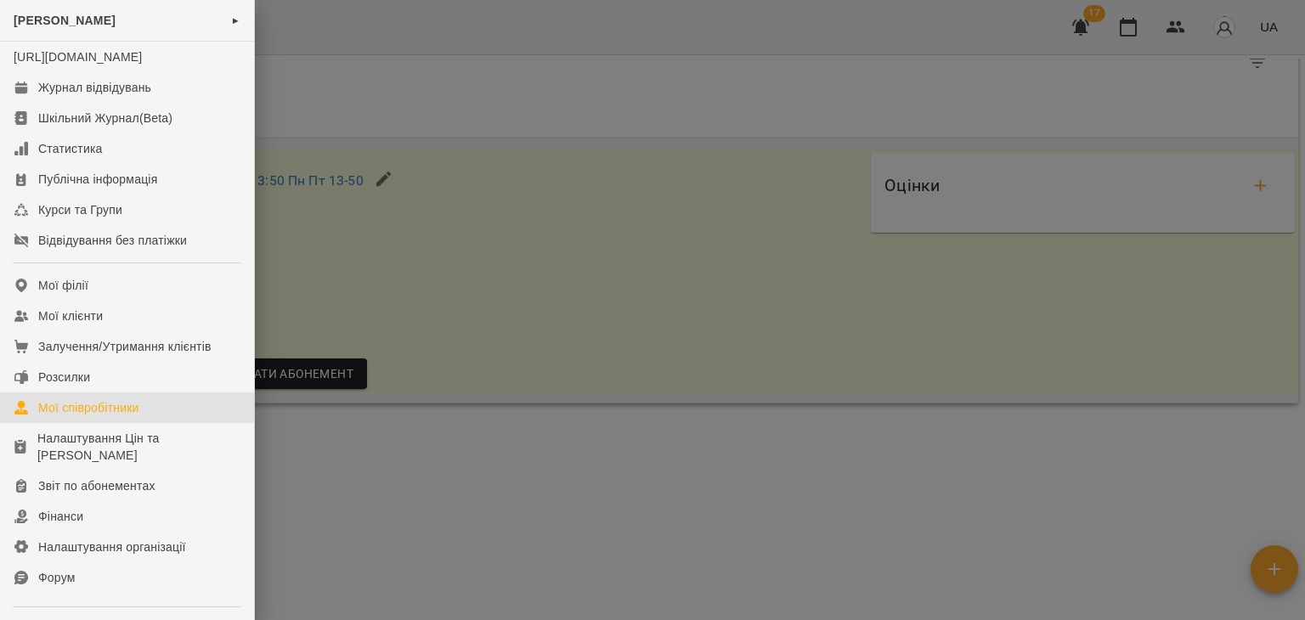
click at [91, 416] on div "Мої співробітники" at bounding box center [88, 407] width 101 height 17
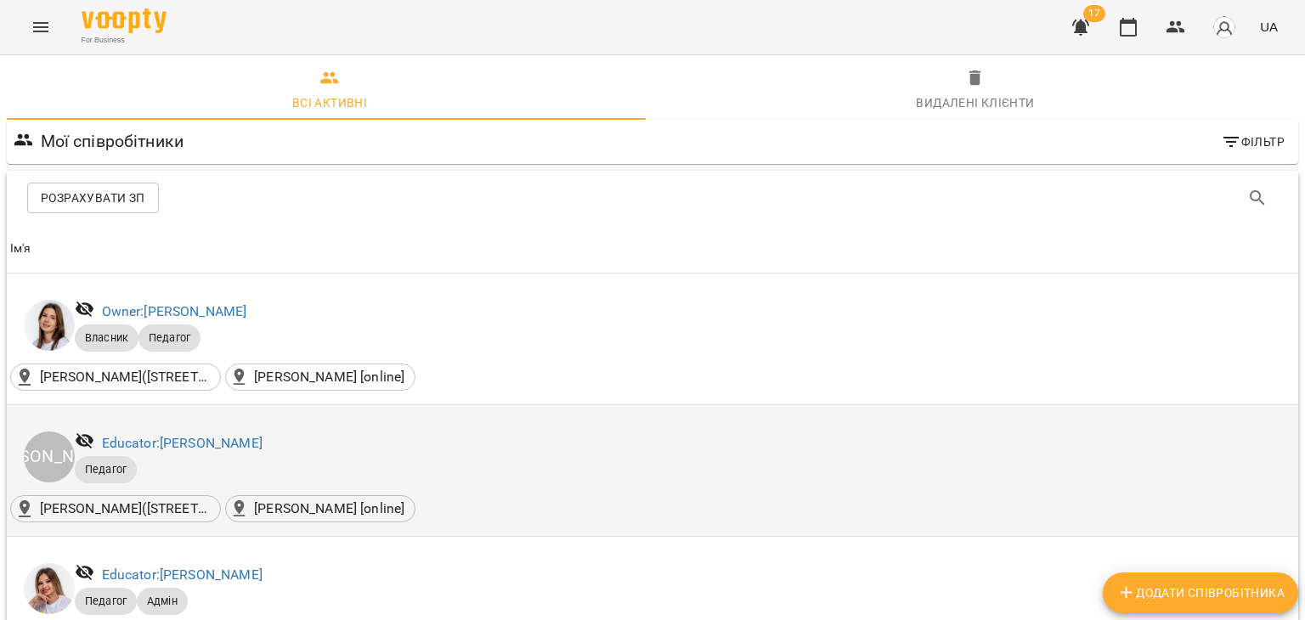
scroll to position [170, 0]
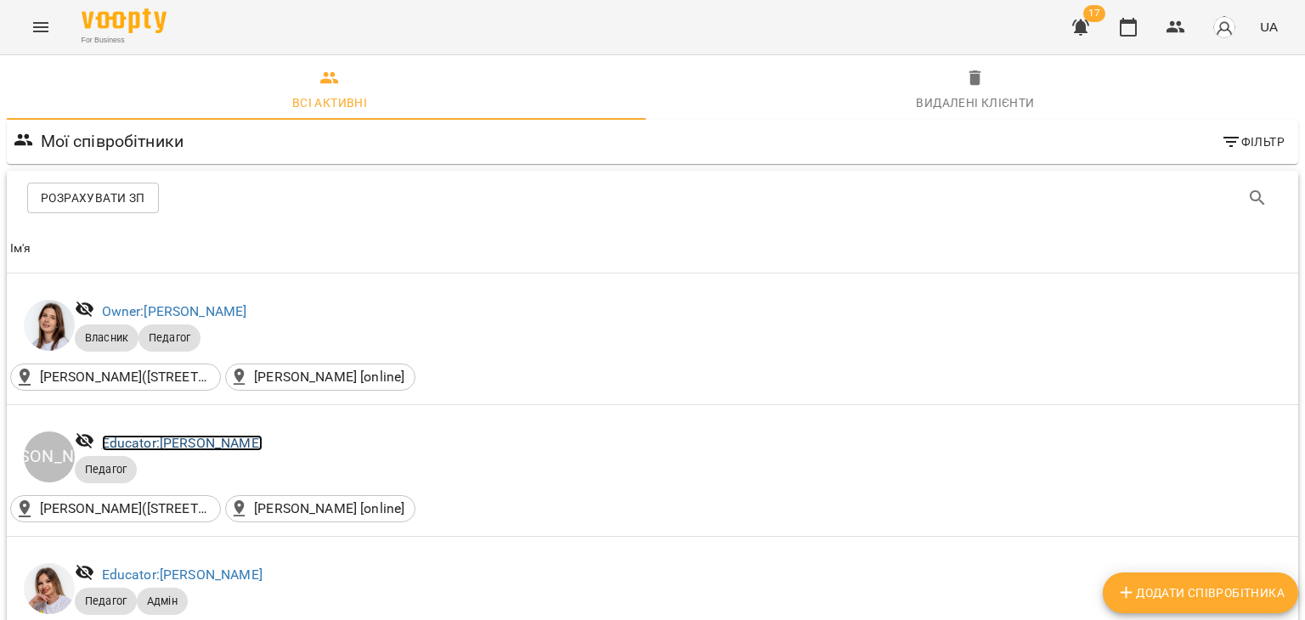
click at [251, 435] on link "Educator: Котлярова Юлія Борисівна" at bounding box center [182, 443] width 161 height 16
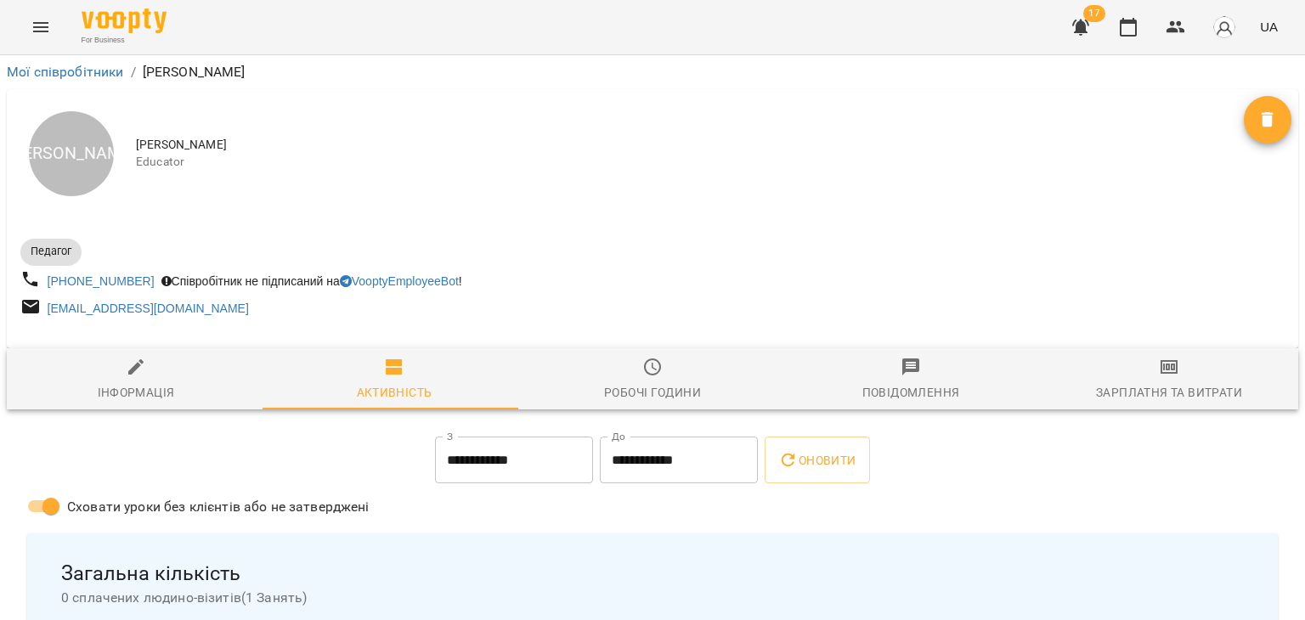
click at [60, 381] on span "Інформація" at bounding box center [136, 380] width 238 height 46
select select "**"
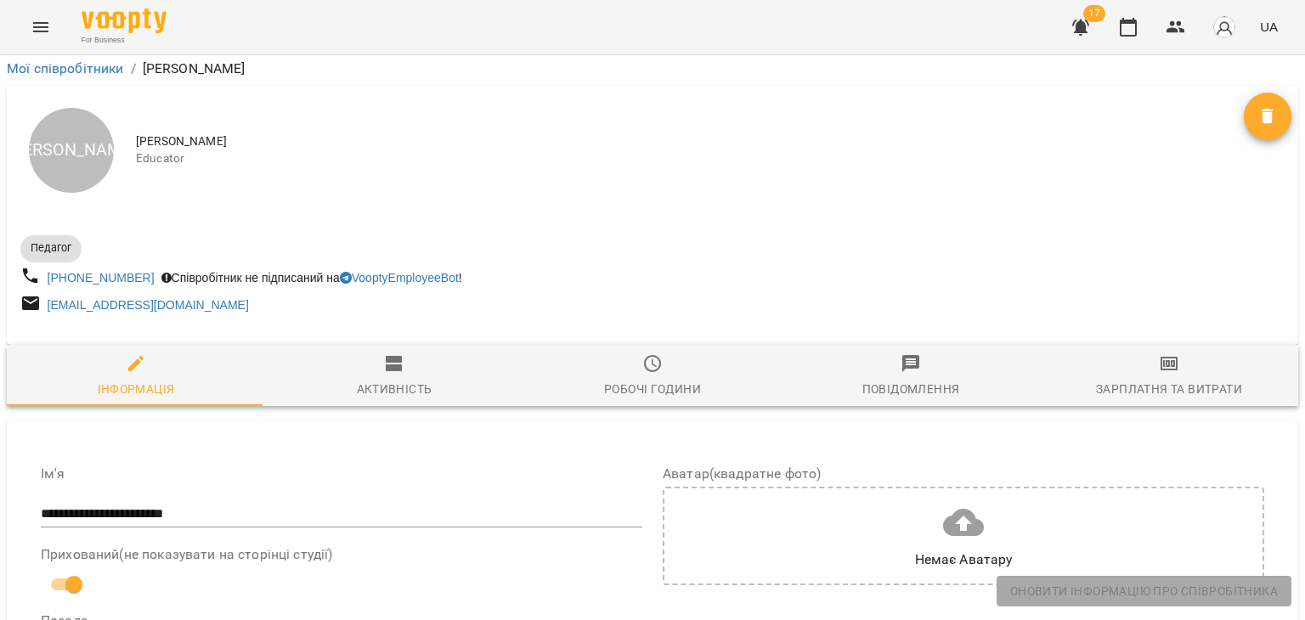
scroll to position [1189, 0]
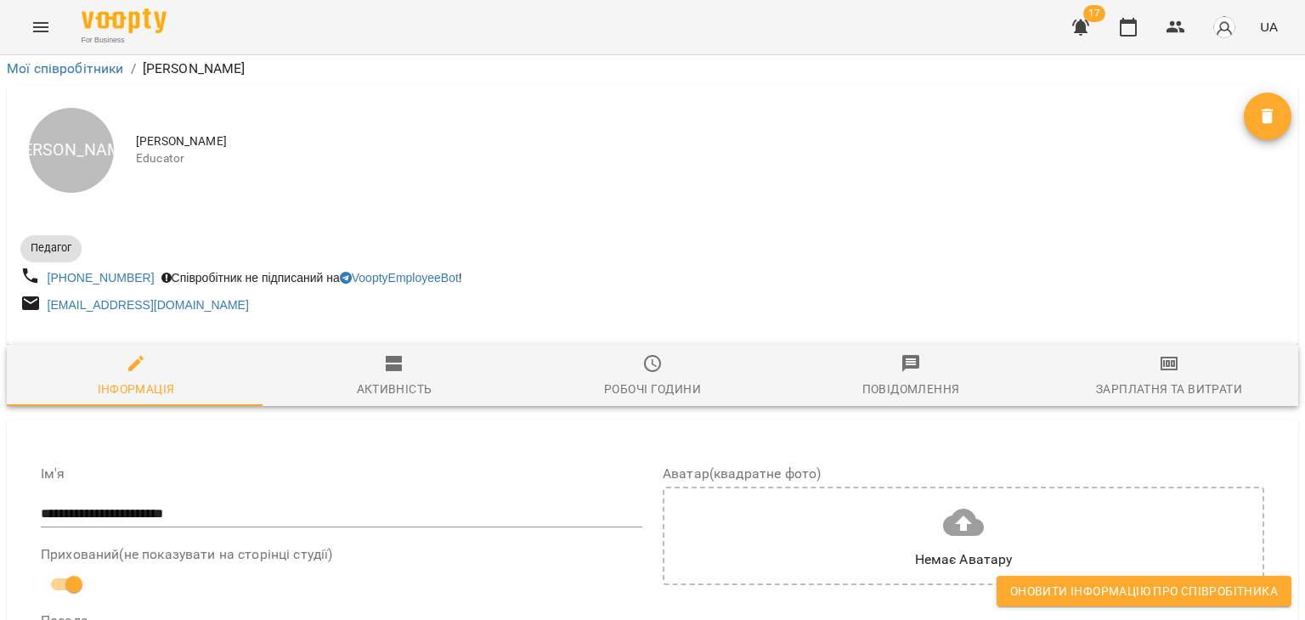
drag, startPoint x: 1129, startPoint y: 599, endPoint x: 1119, endPoint y: 599, distance: 9.3
click at [1129, 599] on span "Оновити інформацію про співробітника" at bounding box center [1145, 591] width 268 height 20
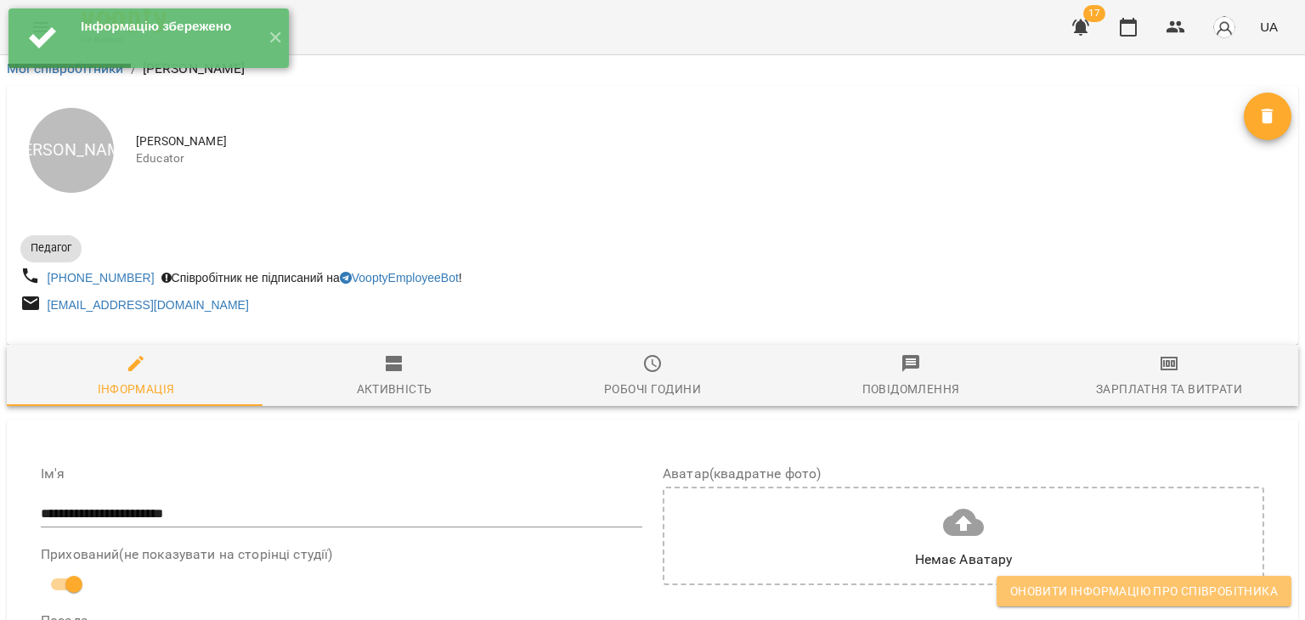
click at [1056, 592] on span "Оновити інформацію про співробітника" at bounding box center [1145, 591] width 268 height 20
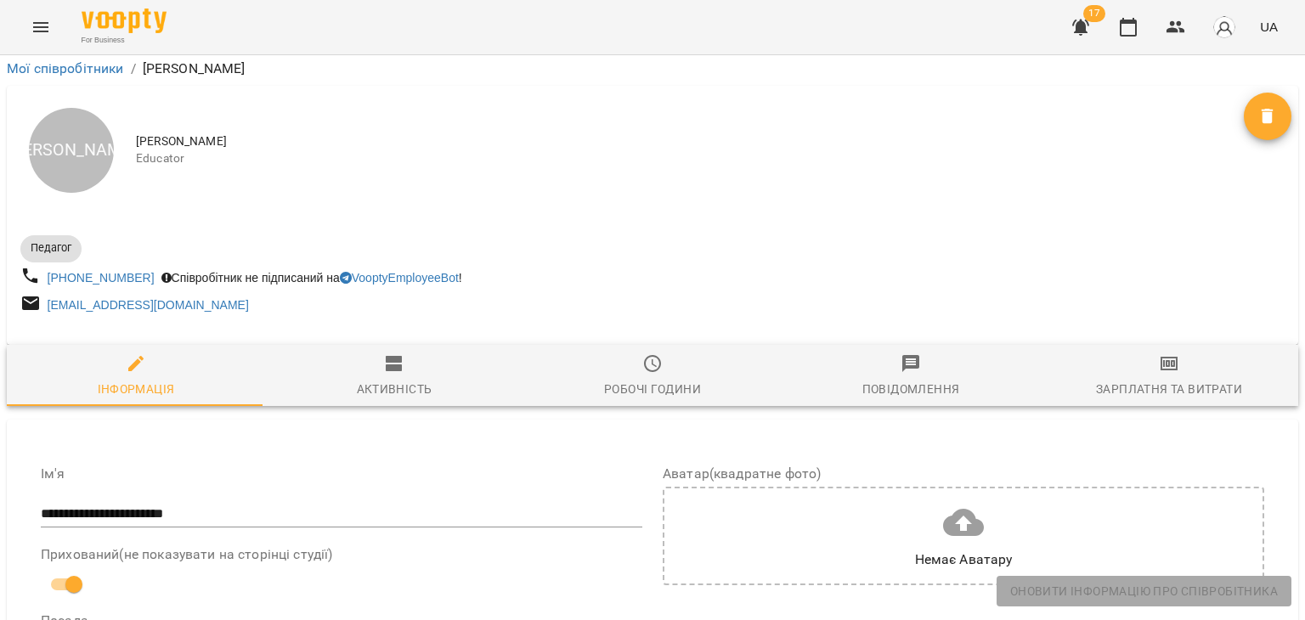
scroll to position [0, 0]
